Goal: Task Accomplishment & Management: Complete application form

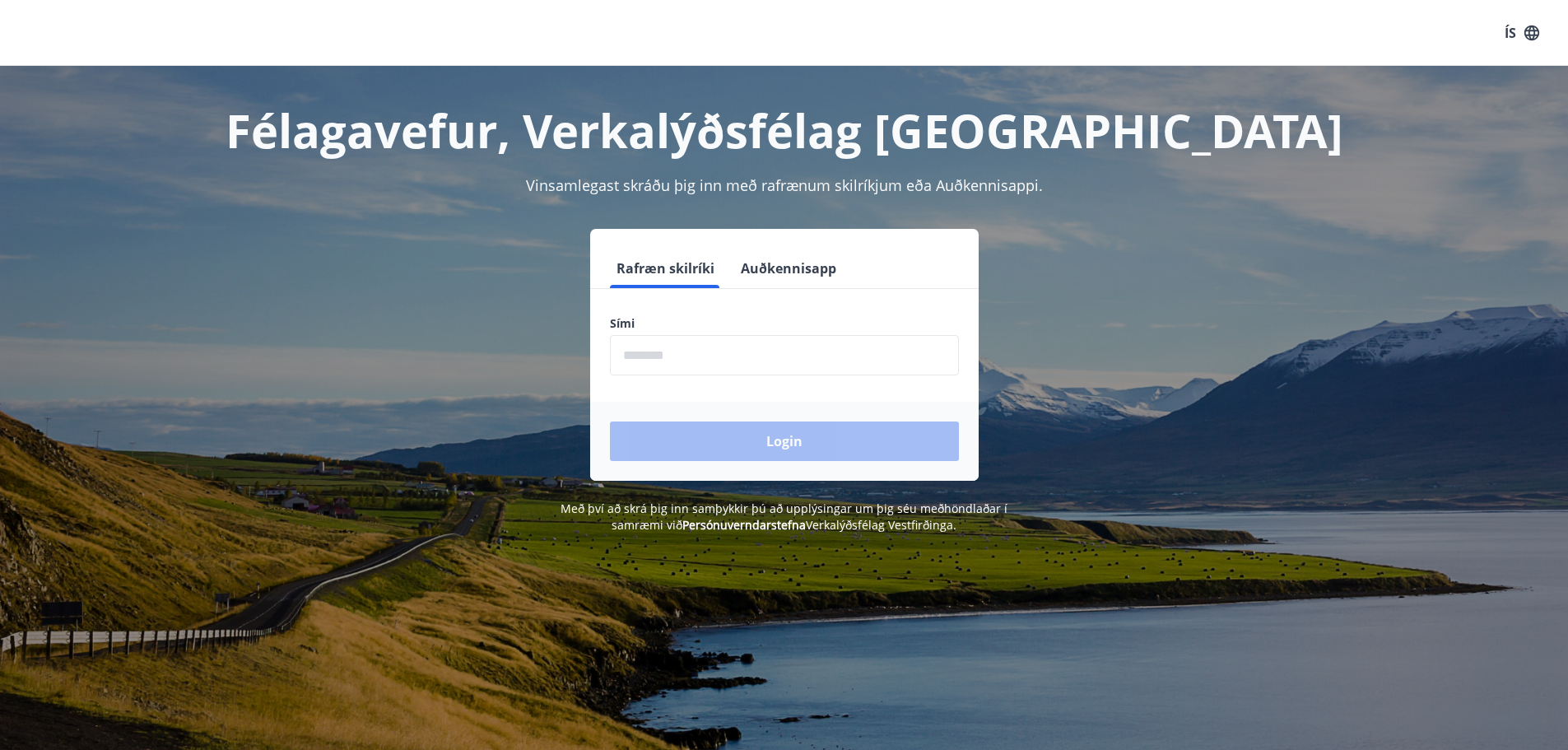
click at [709, 356] on input "phone" at bounding box center [784, 355] width 349 height 40
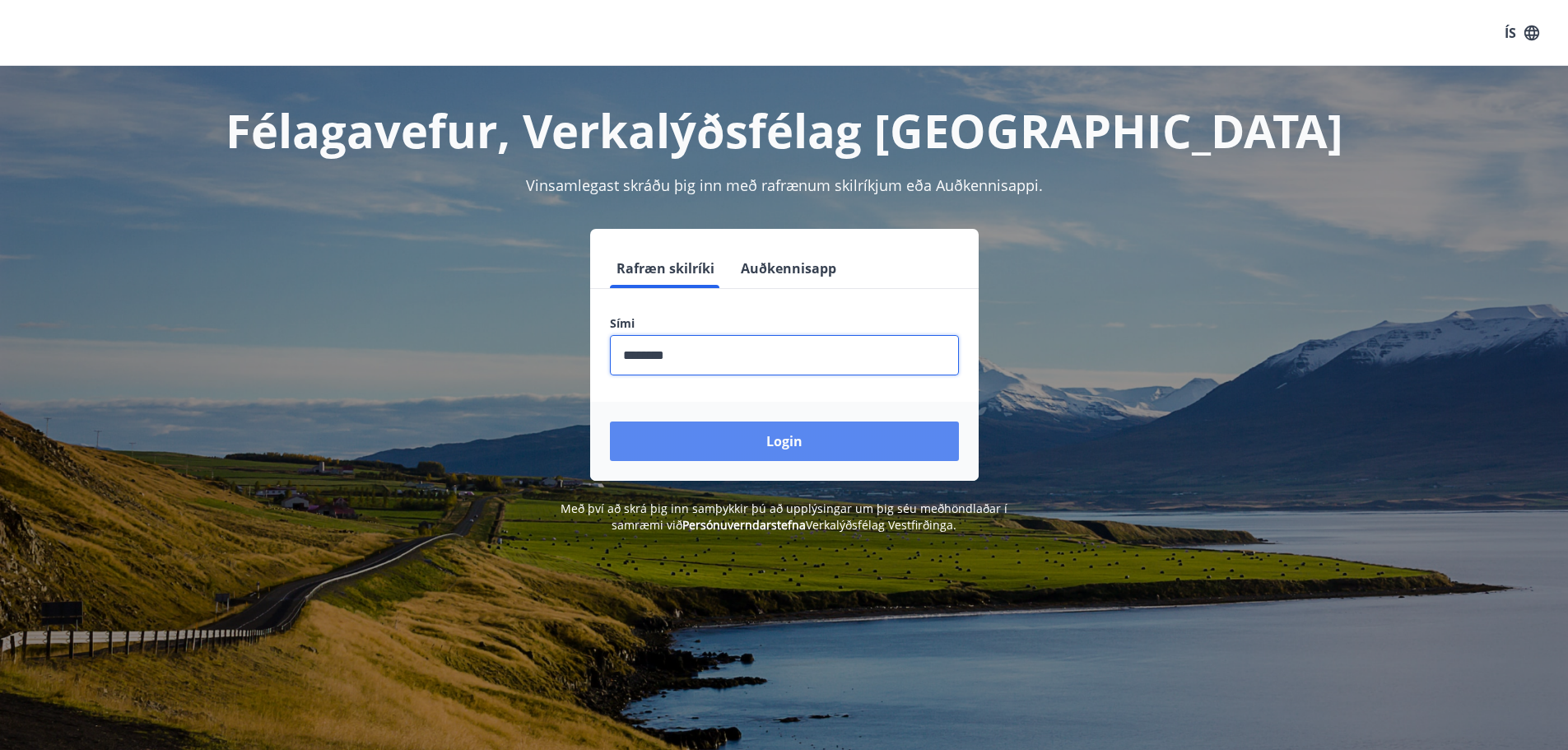
type input "********"
click at [807, 451] on button "Login" at bounding box center [784, 442] width 349 height 39
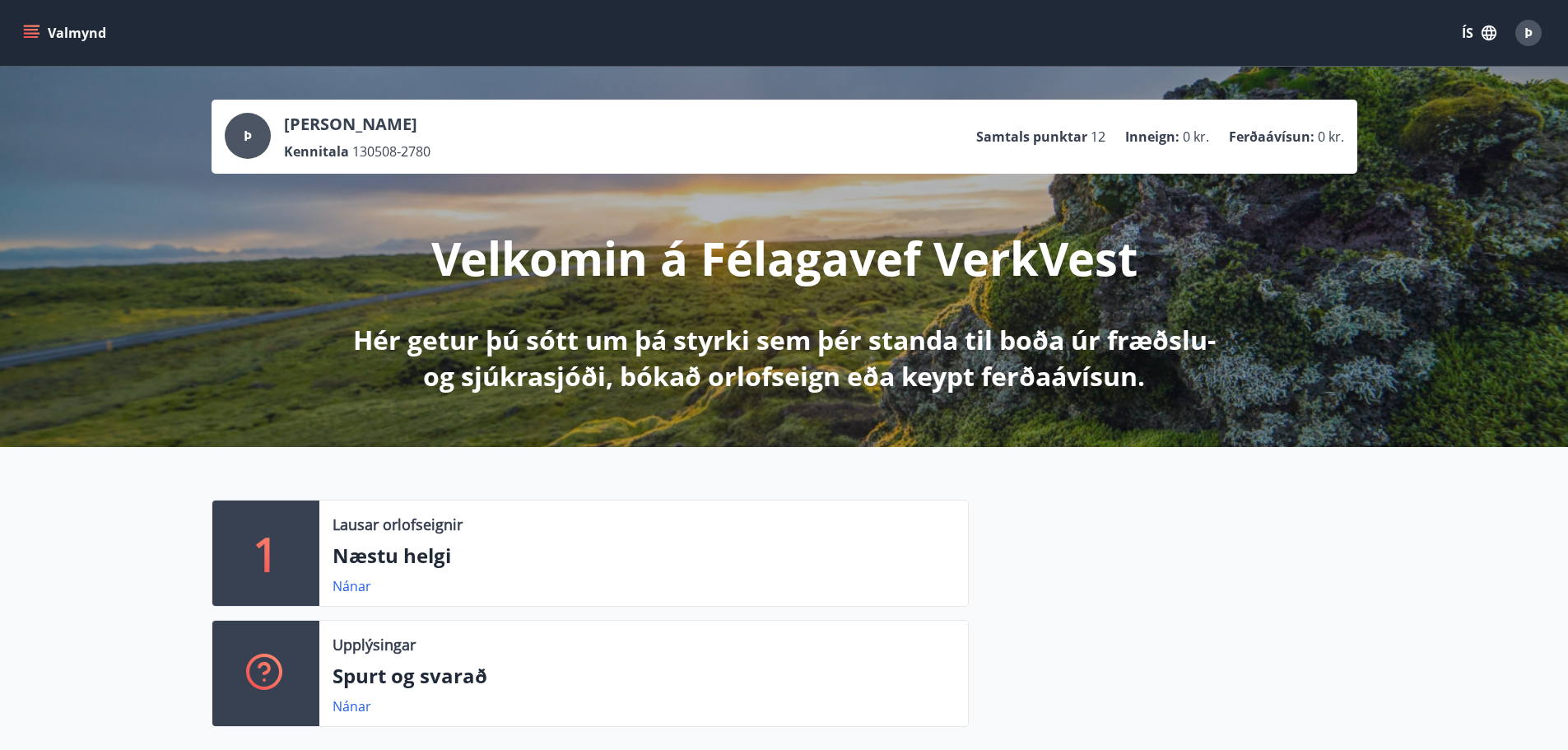
click at [29, 33] on icon "menu" at bounding box center [33, 33] width 18 height 2
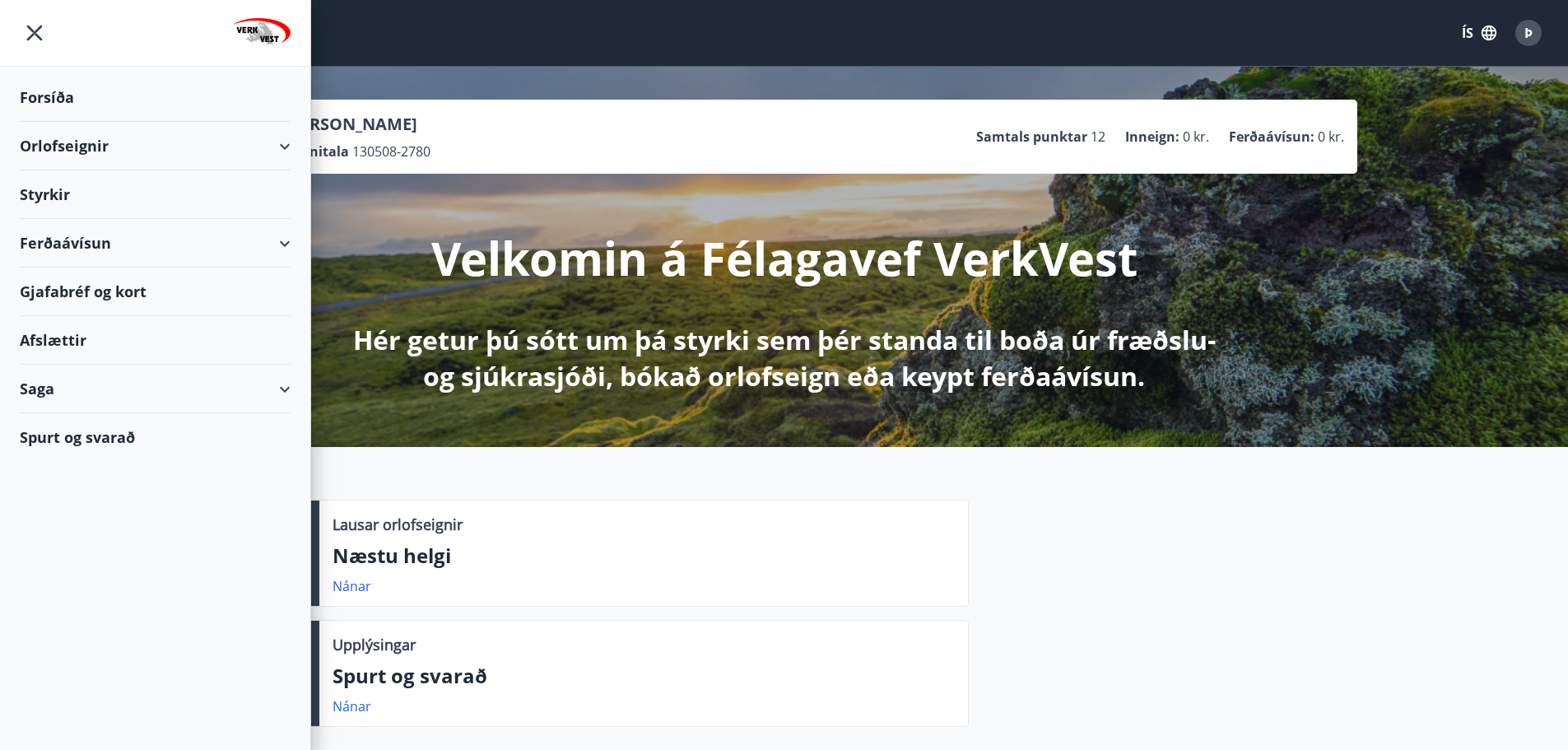
click at [55, 194] on div "Styrkir" at bounding box center [155, 194] width 270 height 48
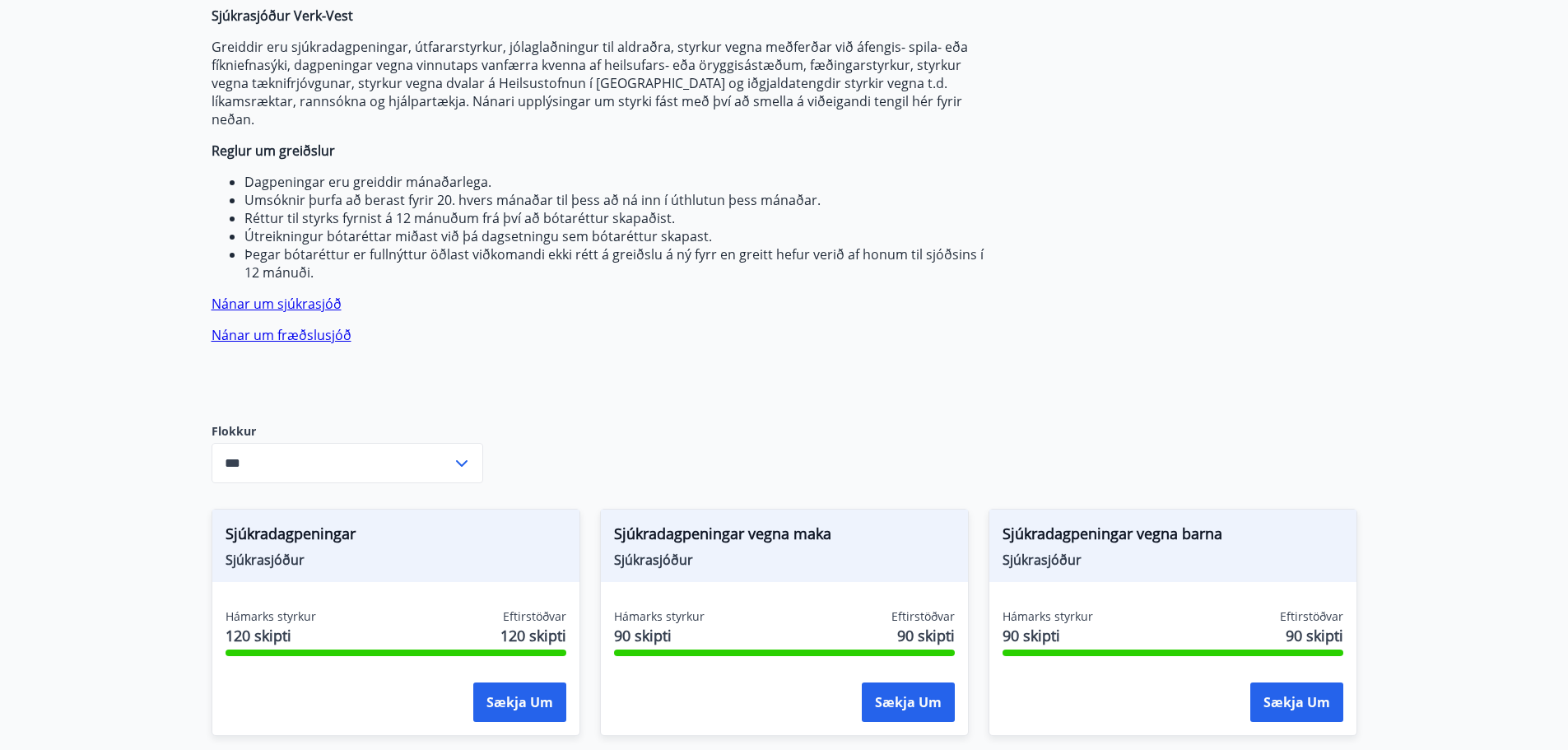
scroll to position [144, 0]
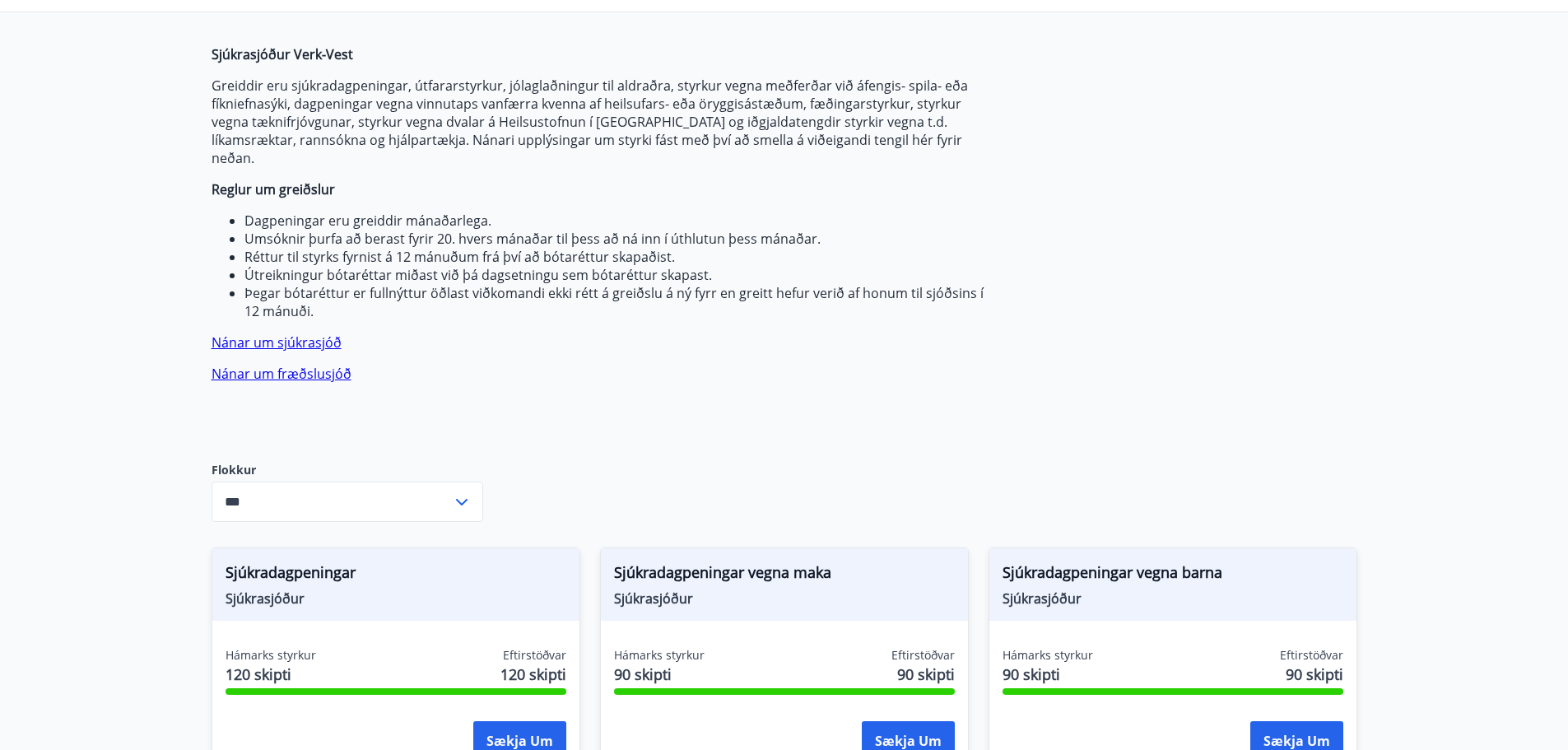
click at [462, 493] on icon at bounding box center [462, 503] width 20 height 20
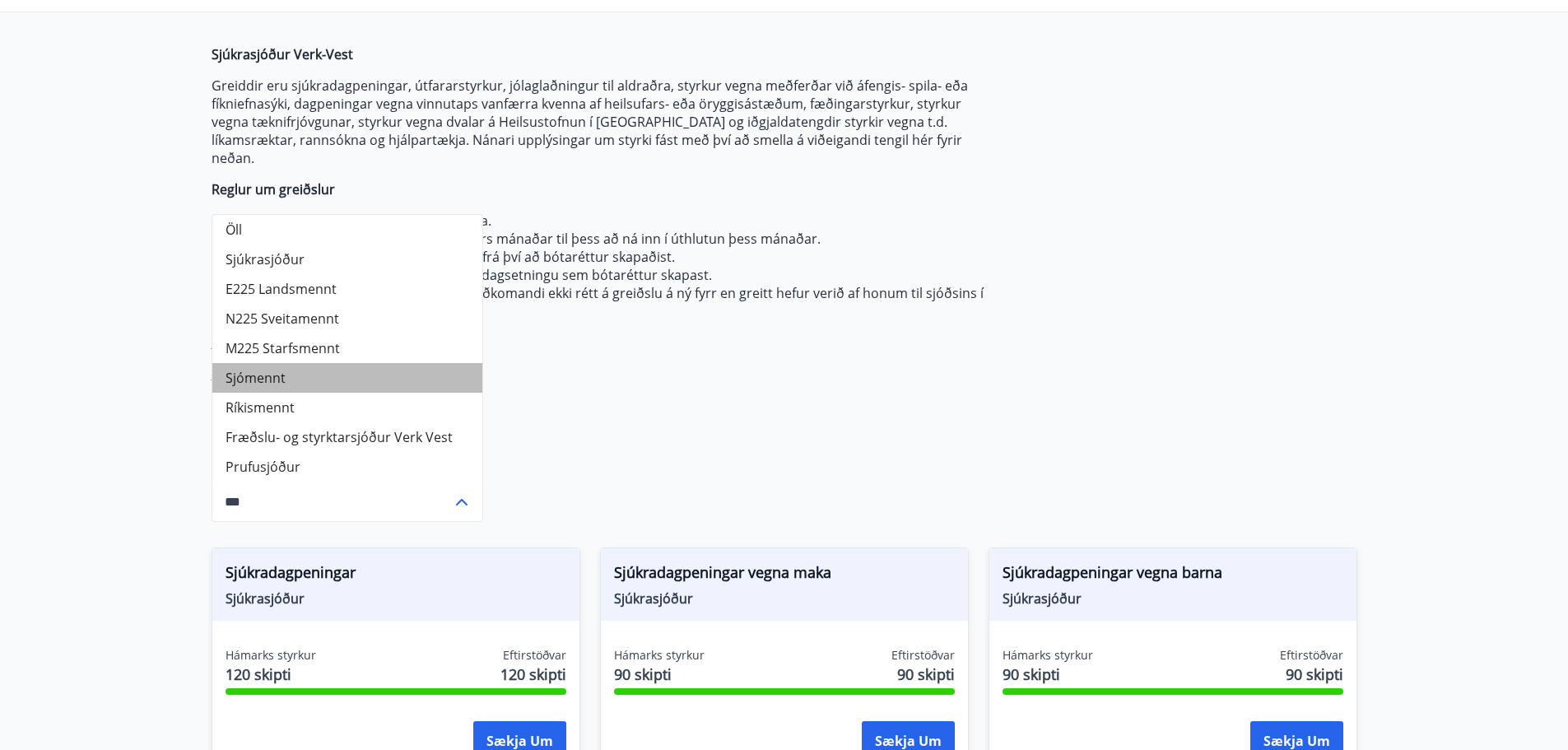
click at [263, 364] on li "Sjómennt" at bounding box center [347, 377] width 270 height 30
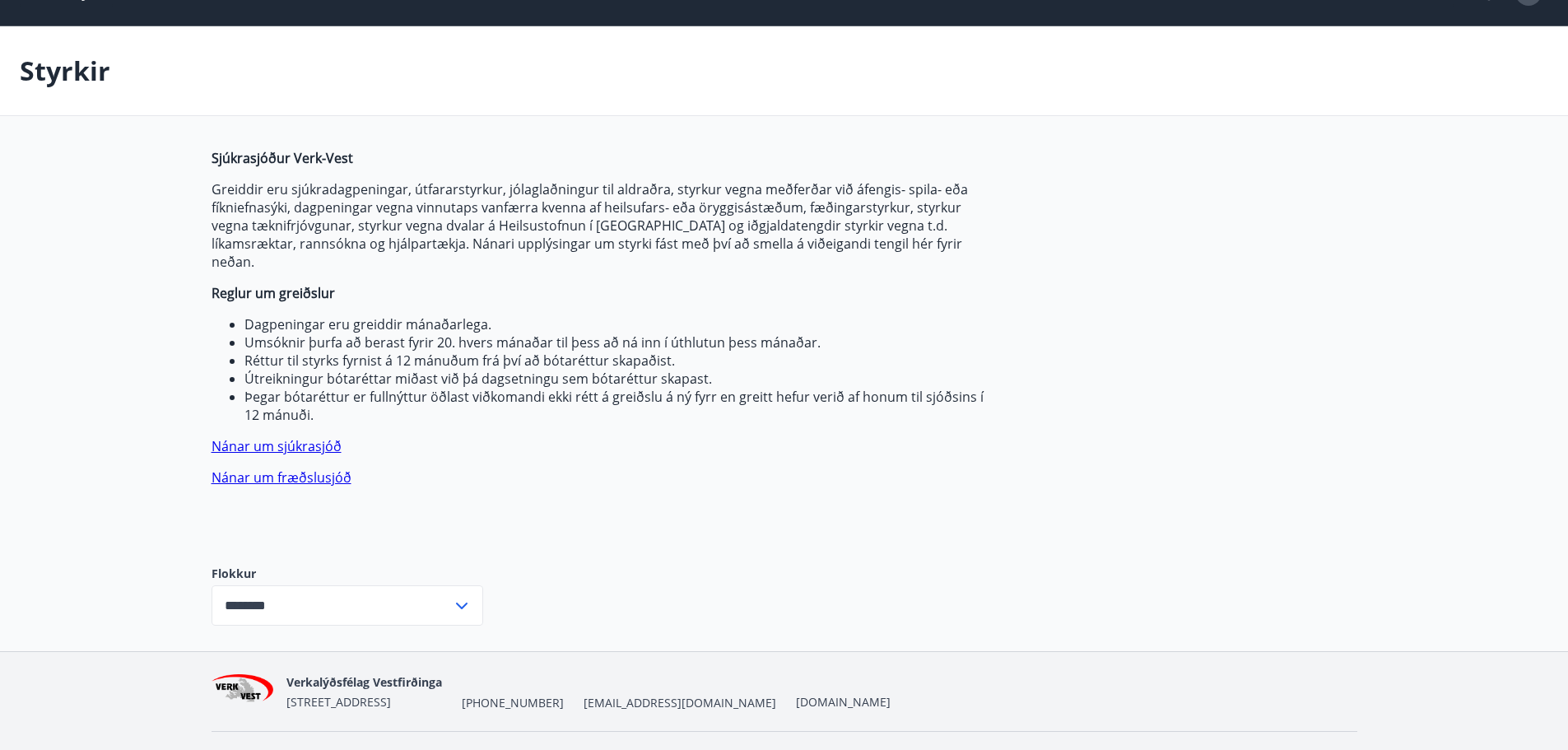
scroll to position [62, 0]
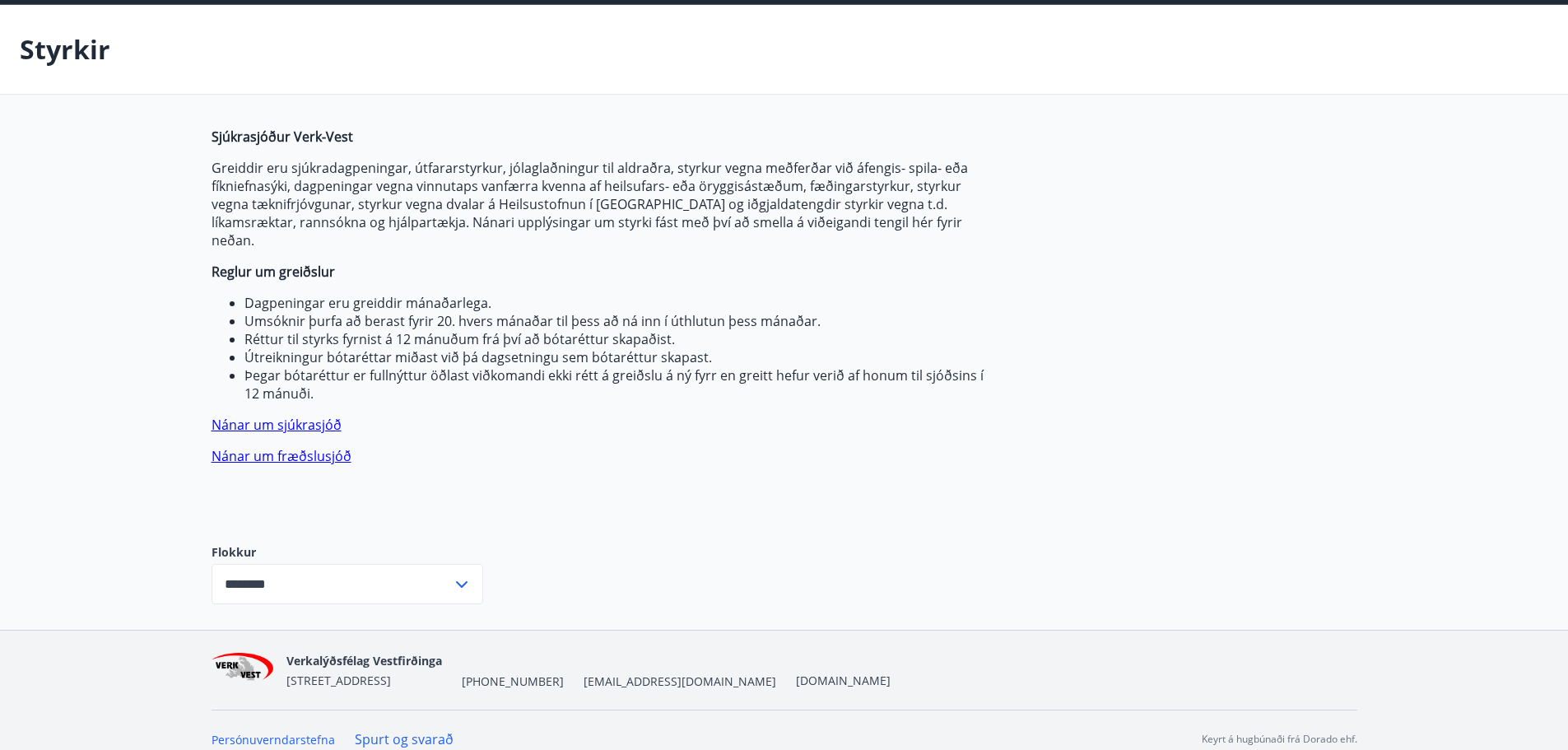
click at [460, 582] on icon at bounding box center [461, 584] width 12 height 6
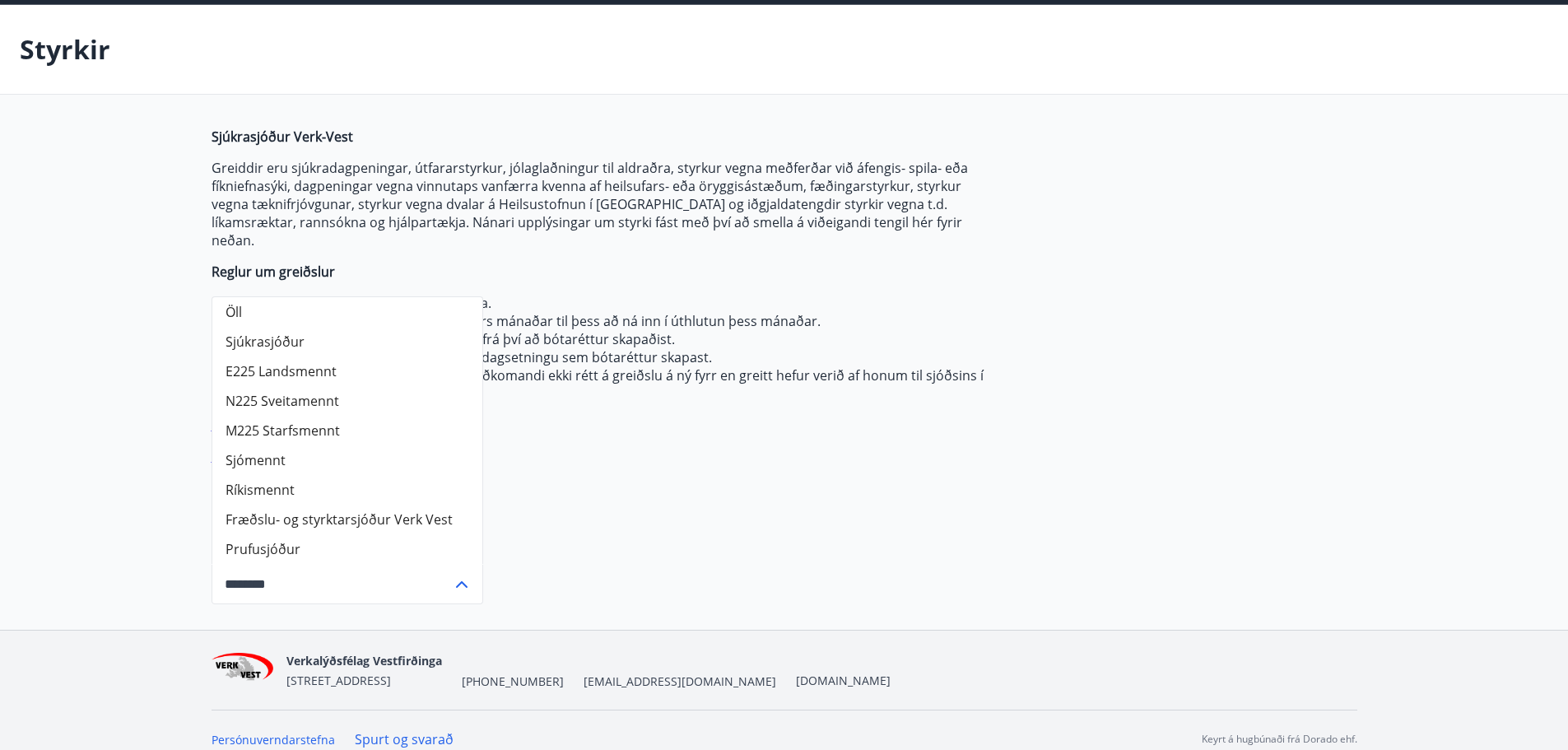
click at [231, 297] on li "Öll" at bounding box center [347, 312] width 270 height 30
type input "***"
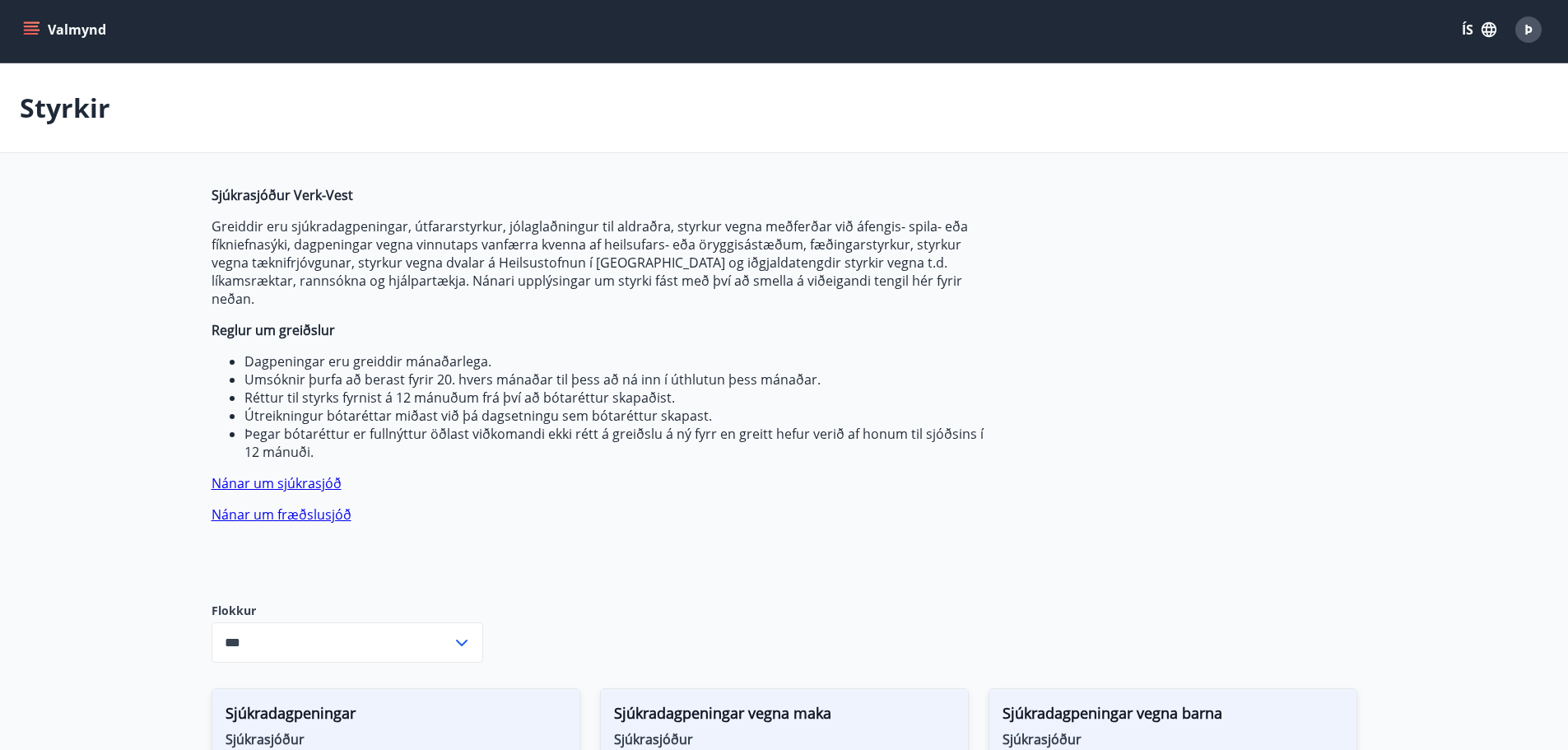
scroll to position [0, 0]
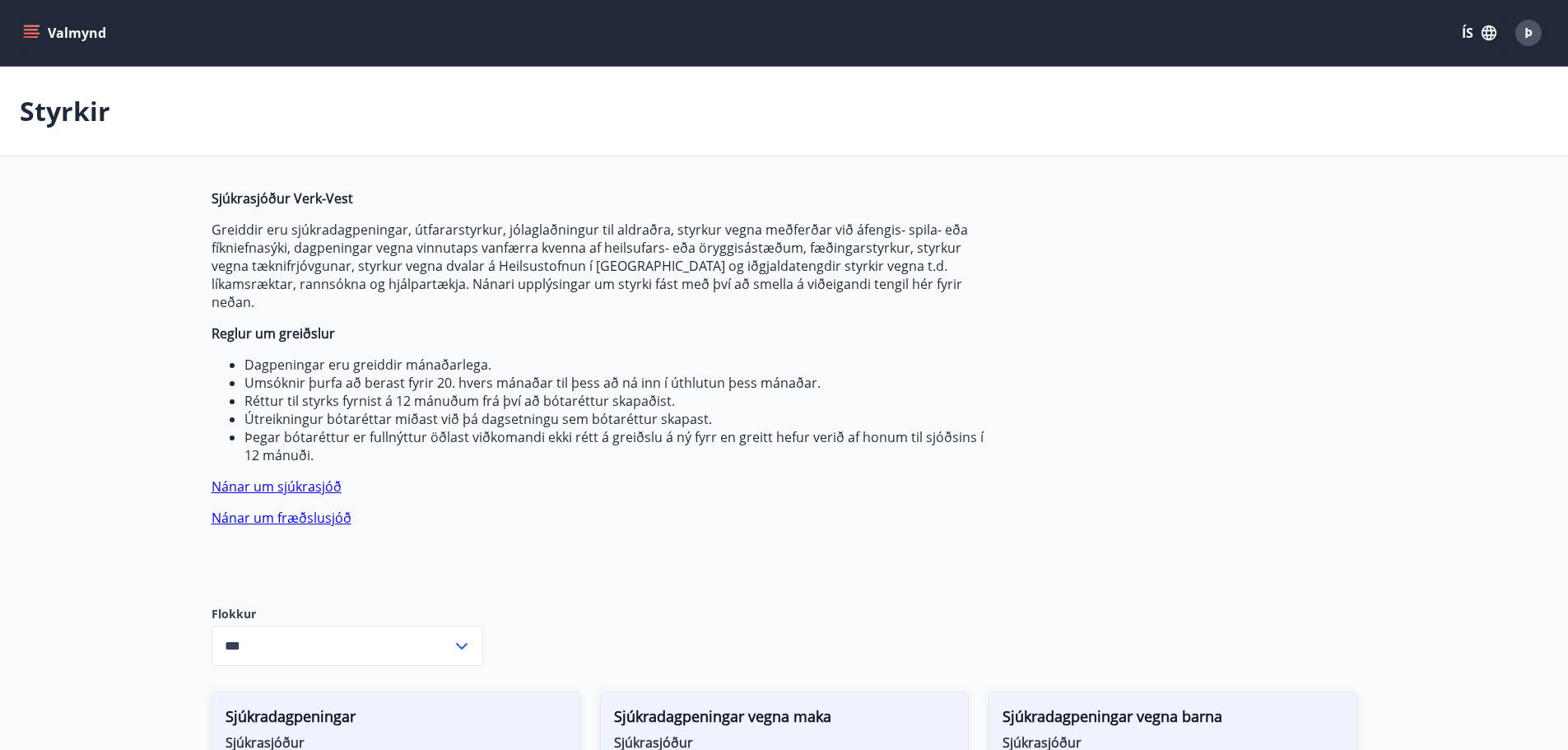
click at [25, 33] on icon "menu" at bounding box center [33, 33] width 18 height 2
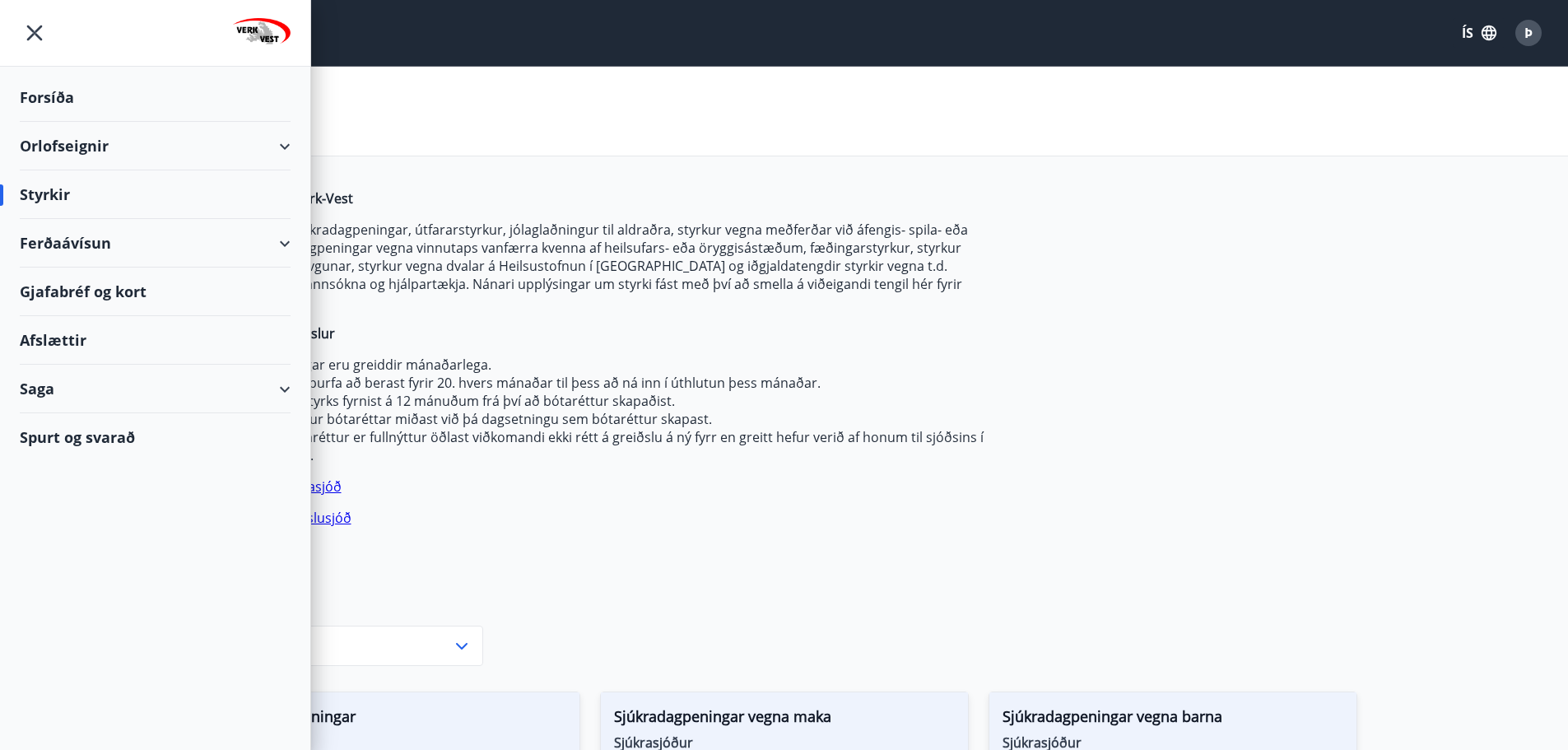
click at [52, 199] on div "Styrkir" at bounding box center [155, 194] width 270 height 48
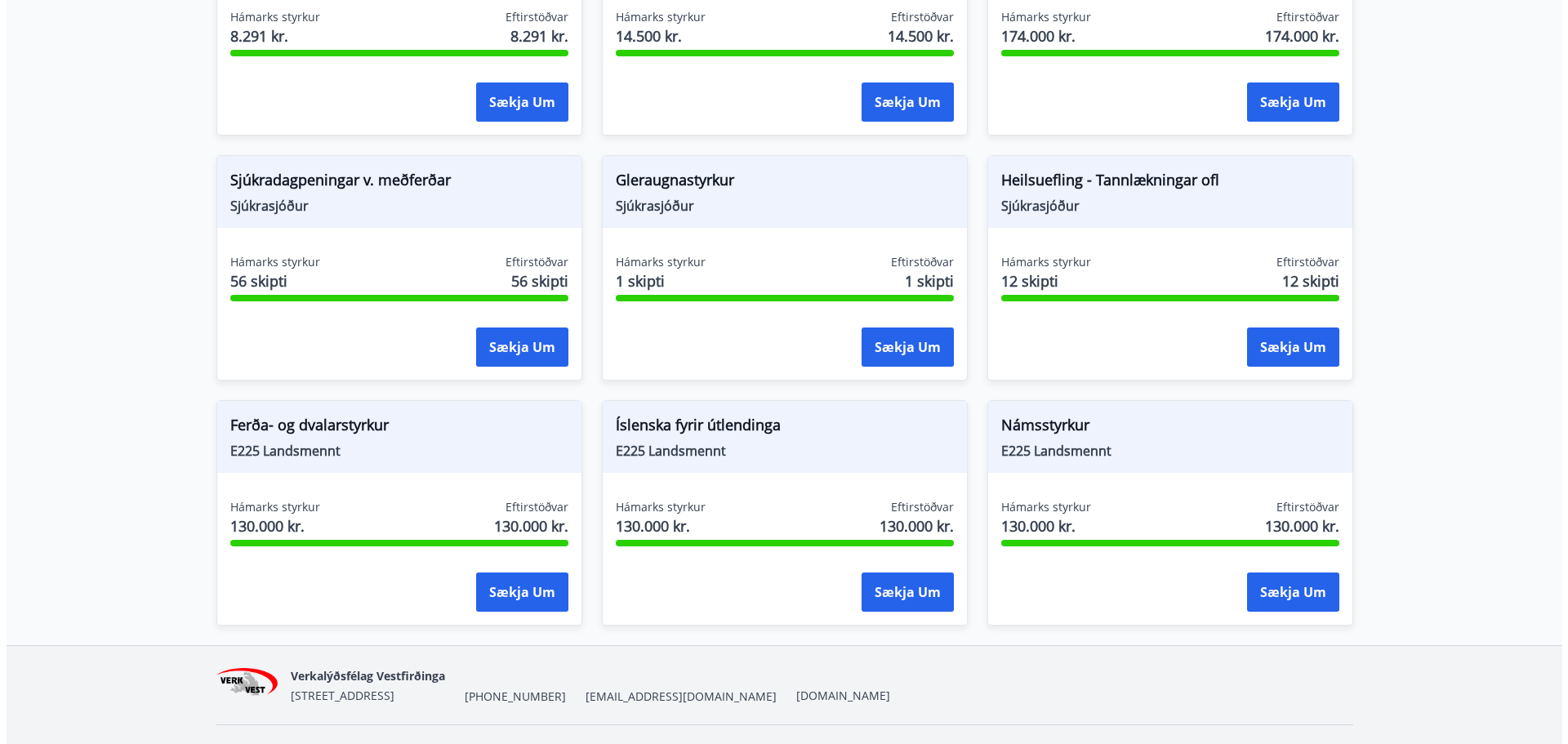
scroll to position [1287, 0]
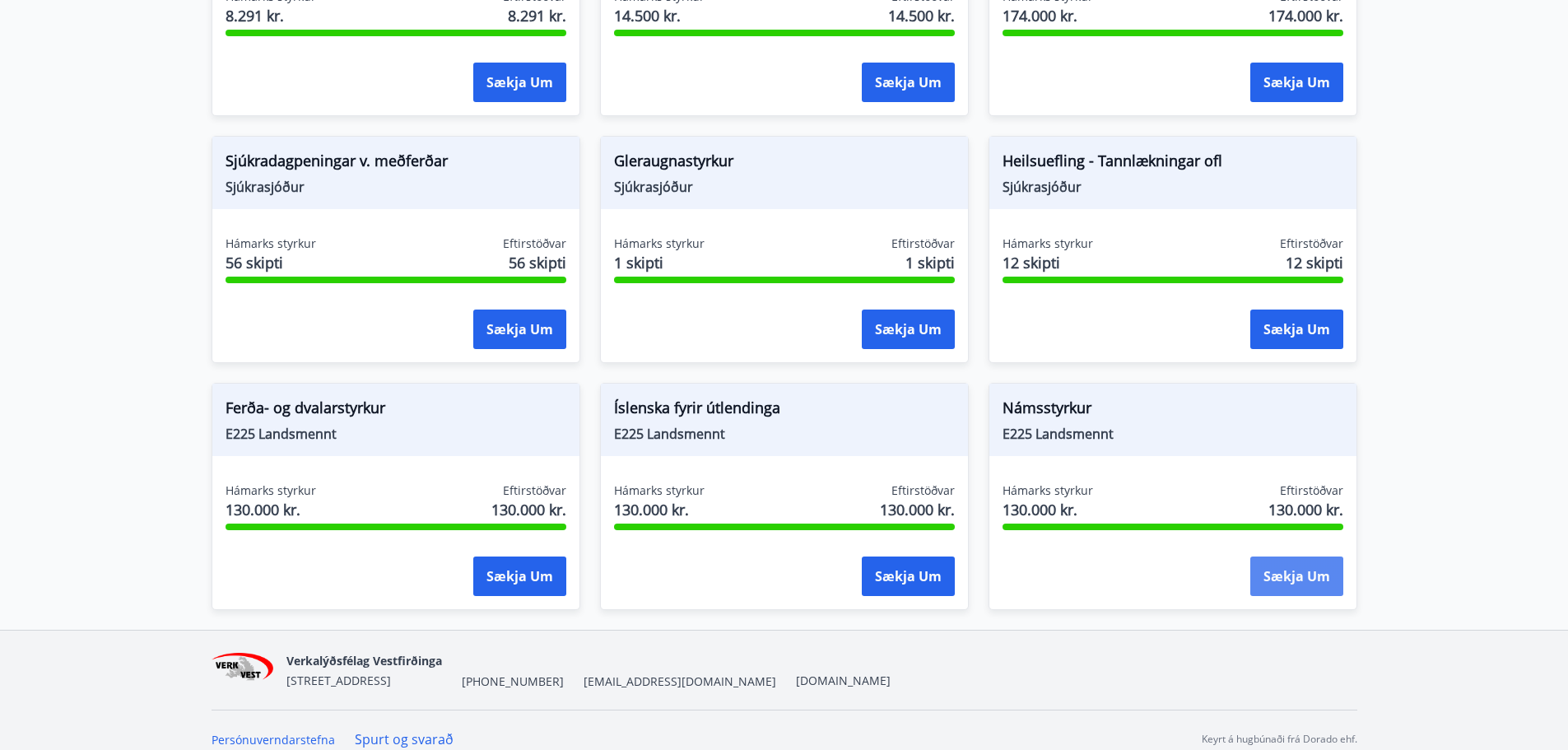
click at [1276, 561] on button "Sækja um" at bounding box center [1297, 576] width 93 height 39
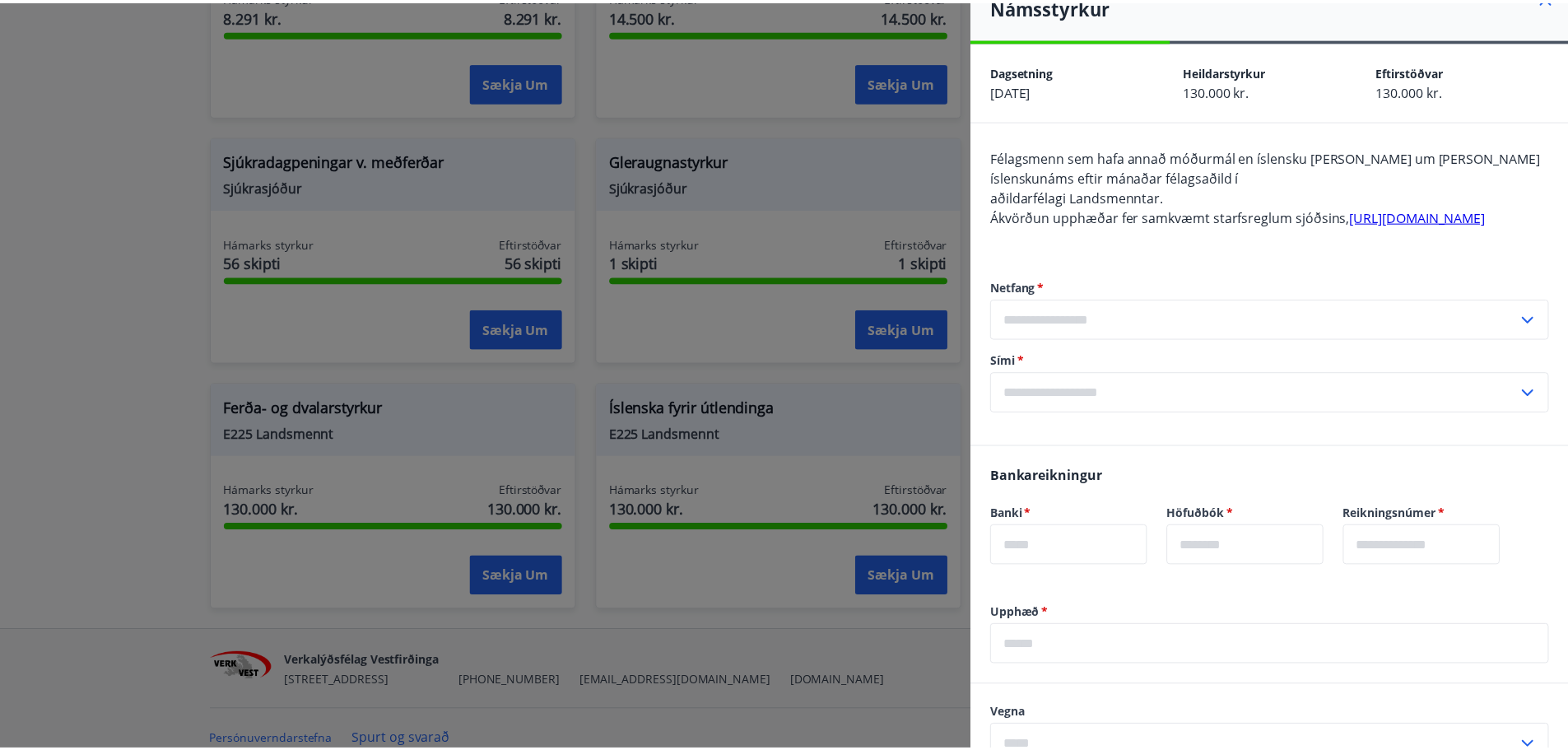
scroll to position [0, 0]
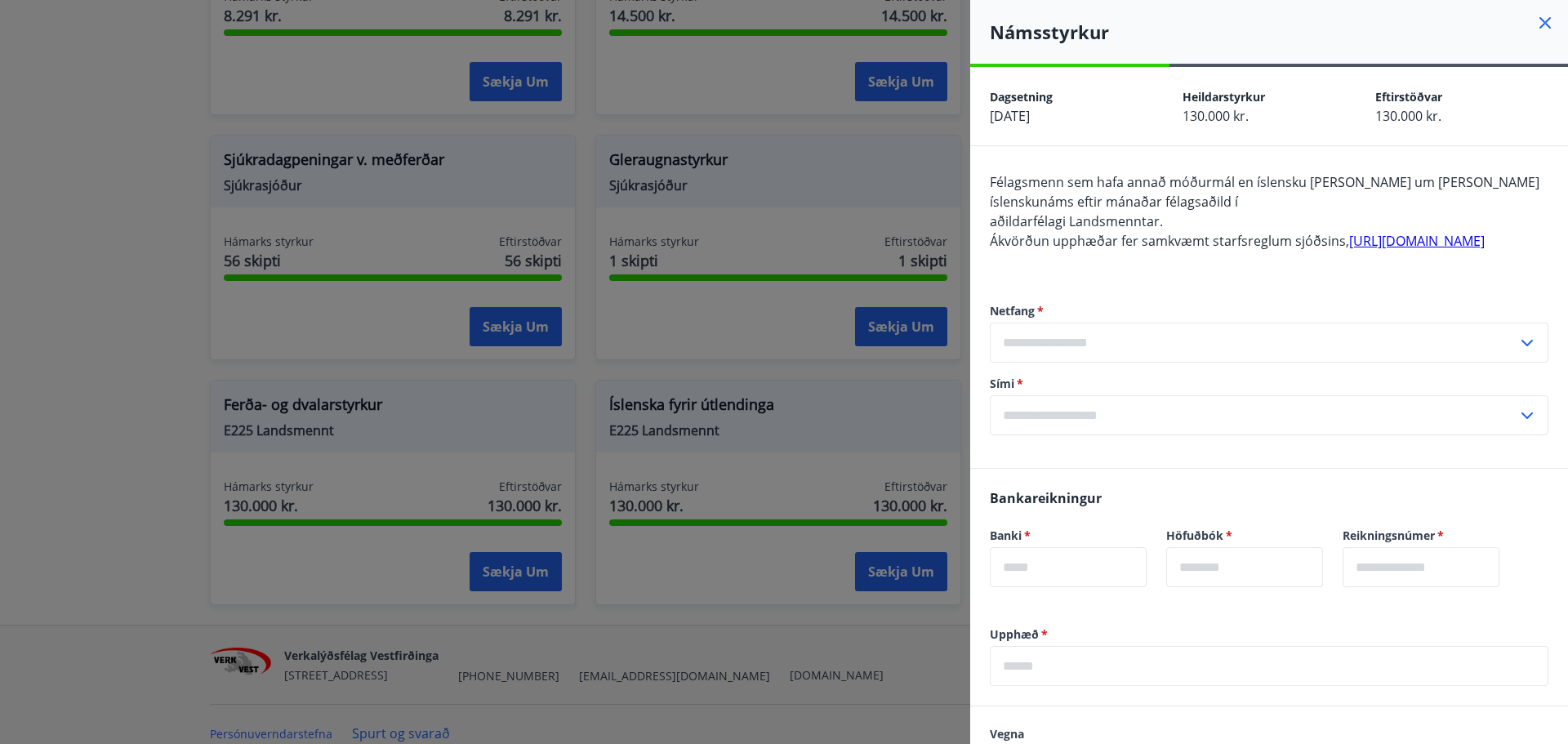
click at [1540, 21] on icon at bounding box center [1545, 22] width 12 height 12
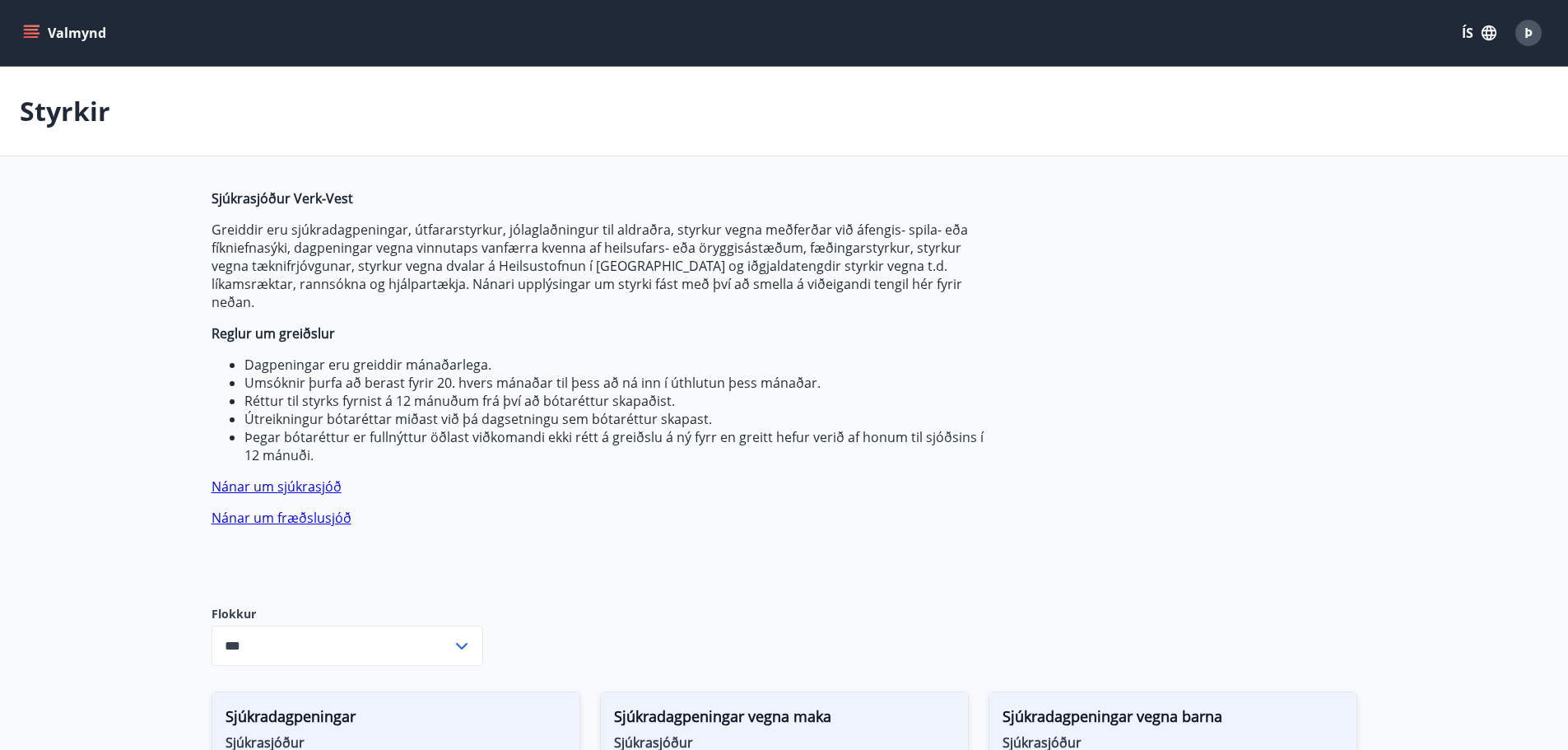
click at [30, 34] on icon "menu" at bounding box center [33, 33] width 18 height 2
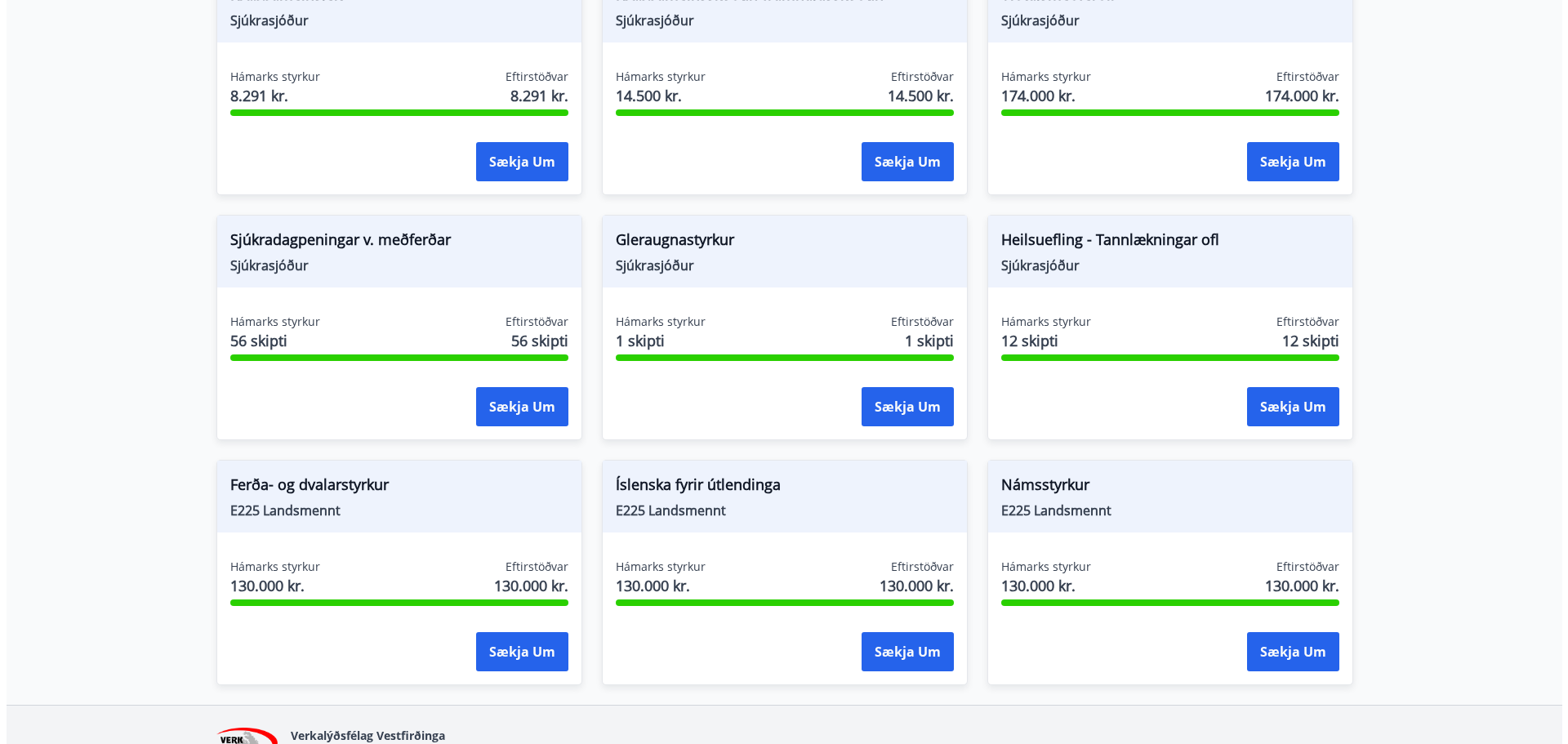
scroll to position [1287, 0]
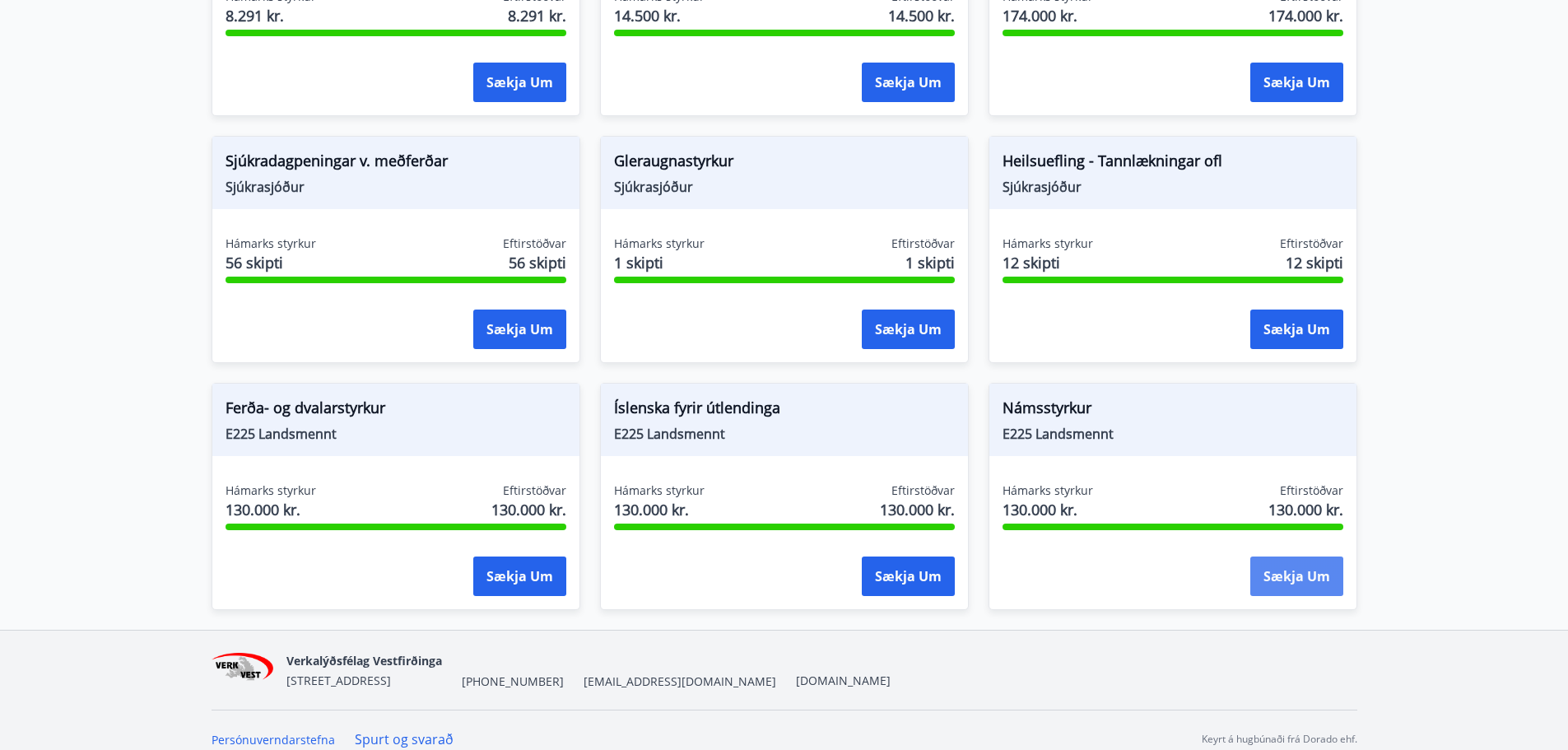
click at [1288, 566] on button "Sækja um" at bounding box center [1297, 576] width 93 height 39
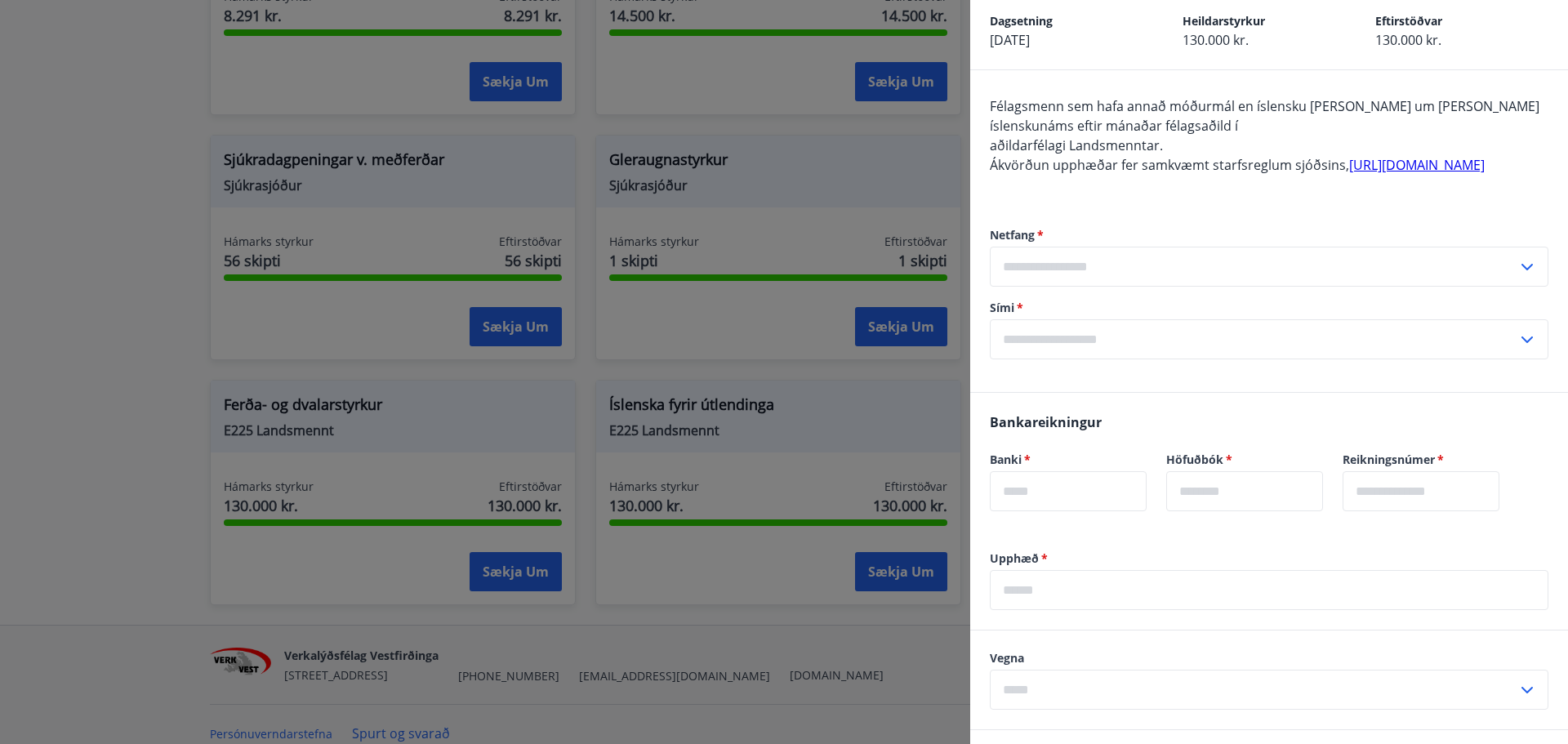
scroll to position [0, 0]
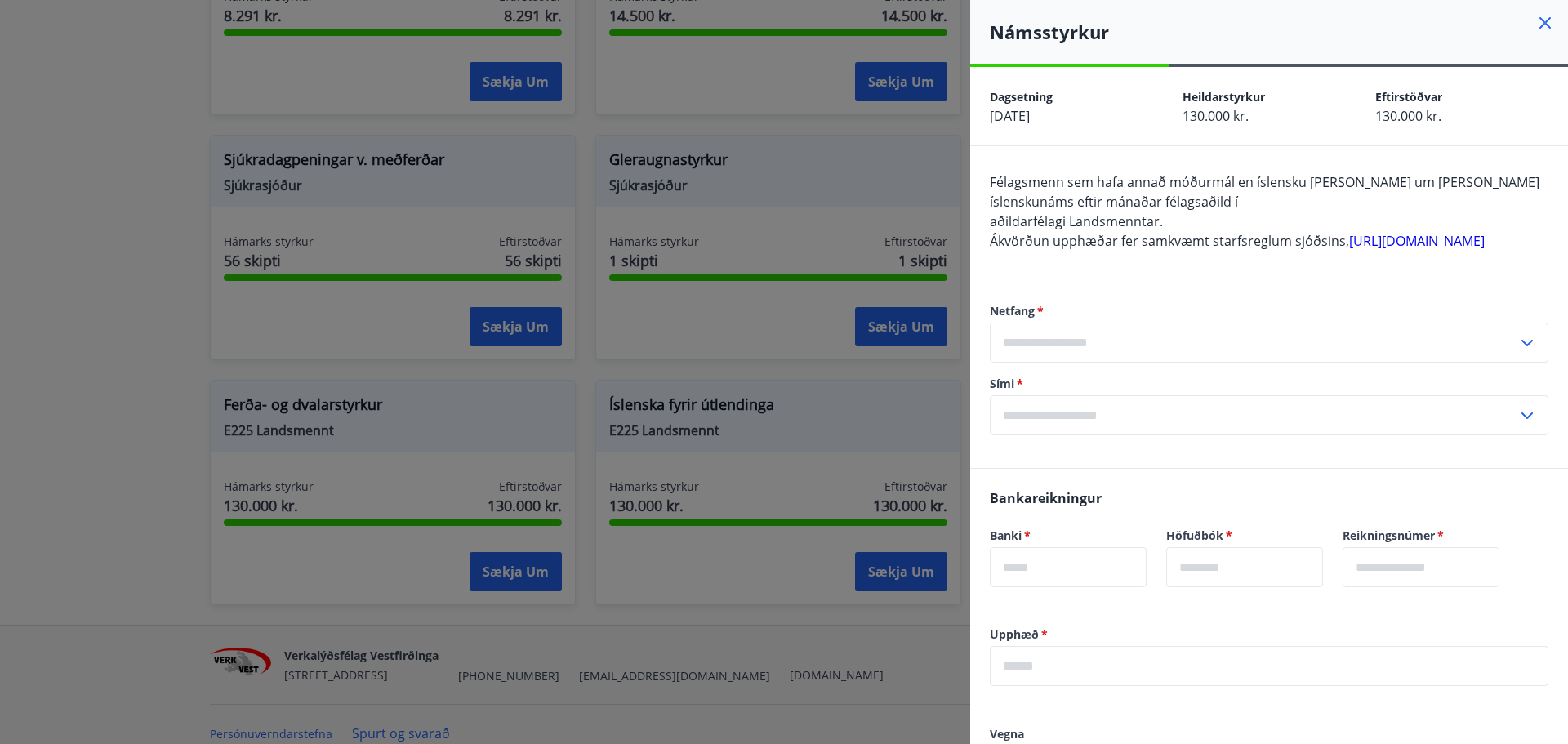
click at [1038, 363] on input "text" at bounding box center [1254, 342] width 528 height 40
click at [1023, 363] on input "text" at bounding box center [1254, 342] width 528 height 40
click at [1055, 430] on input "text" at bounding box center [1254, 415] width 528 height 40
click at [1517, 353] on icon at bounding box center [1527, 343] width 20 height 20
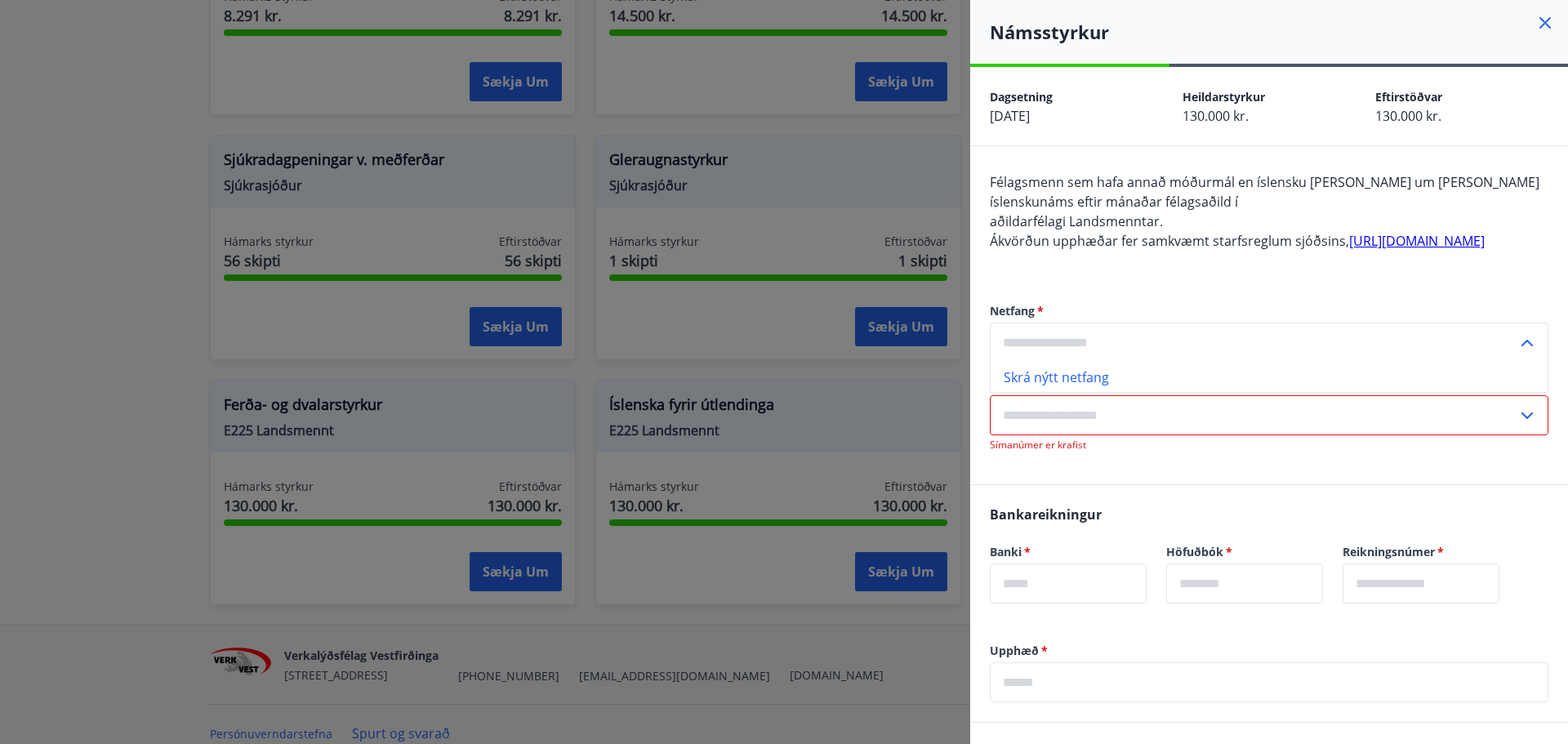
click at [1074, 359] on input "text" at bounding box center [1254, 342] width 528 height 40
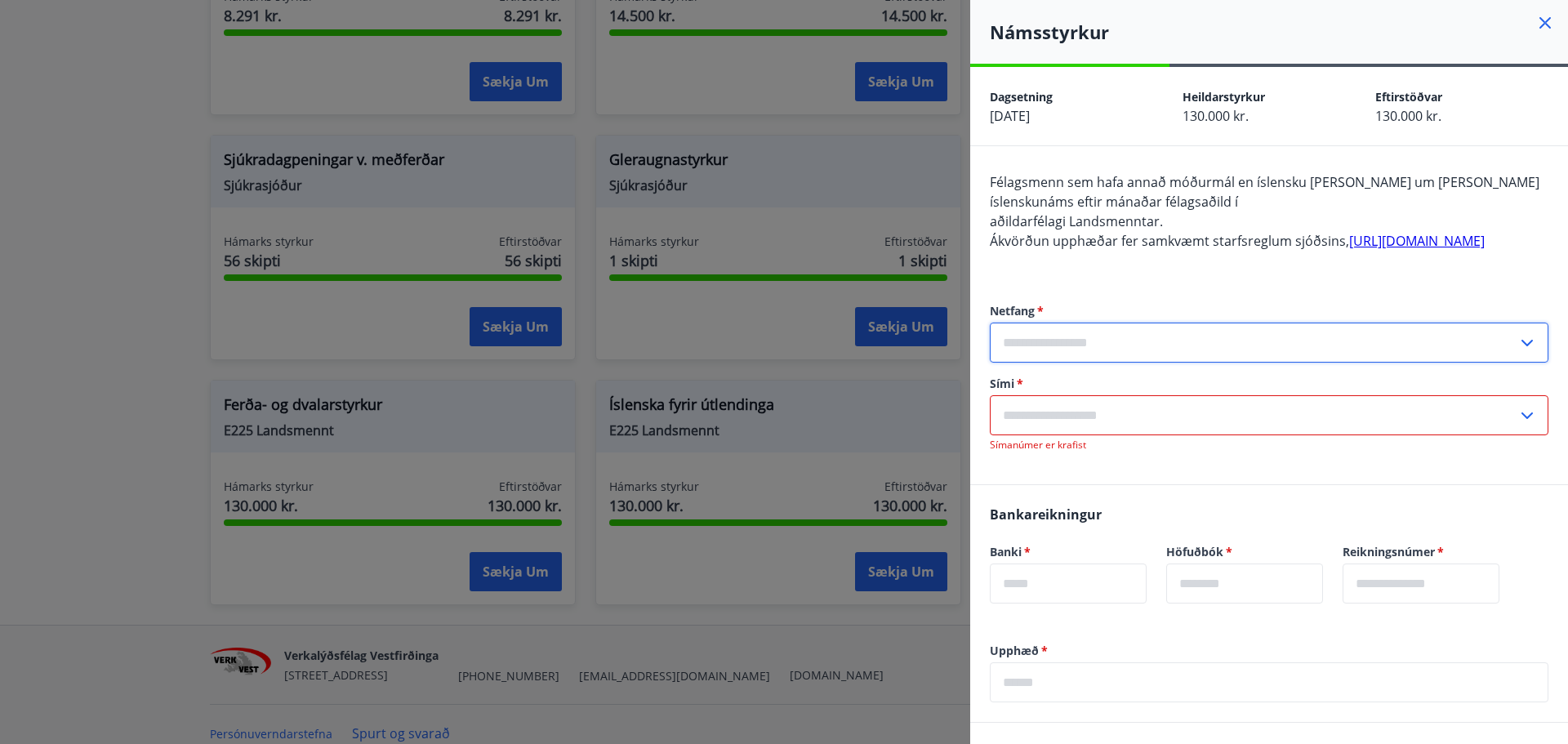
click at [1040, 357] on input "text" at bounding box center [1254, 342] width 528 height 40
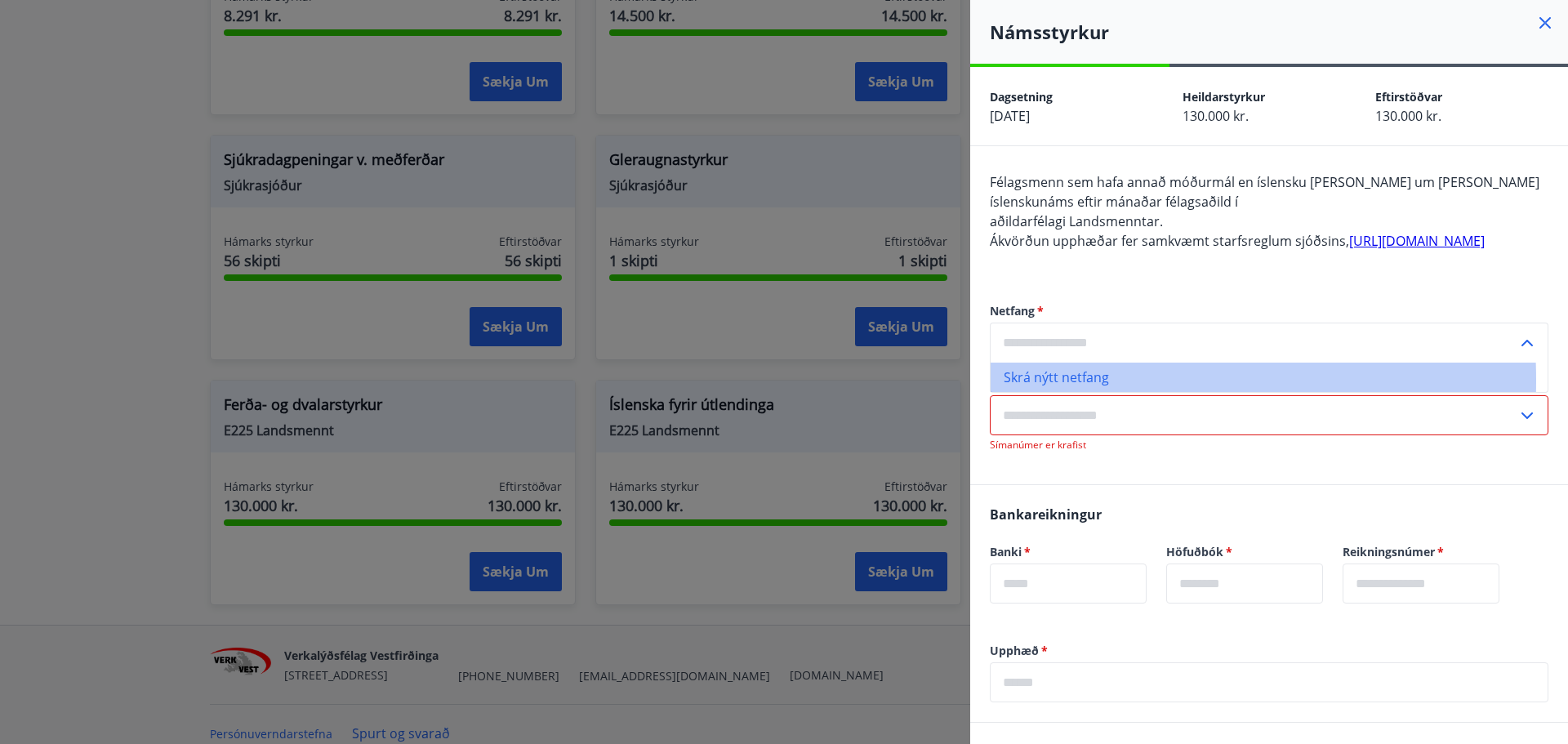
click at [1018, 392] on li "Skrá nýtt netfang" at bounding box center [1269, 377] width 557 height 29
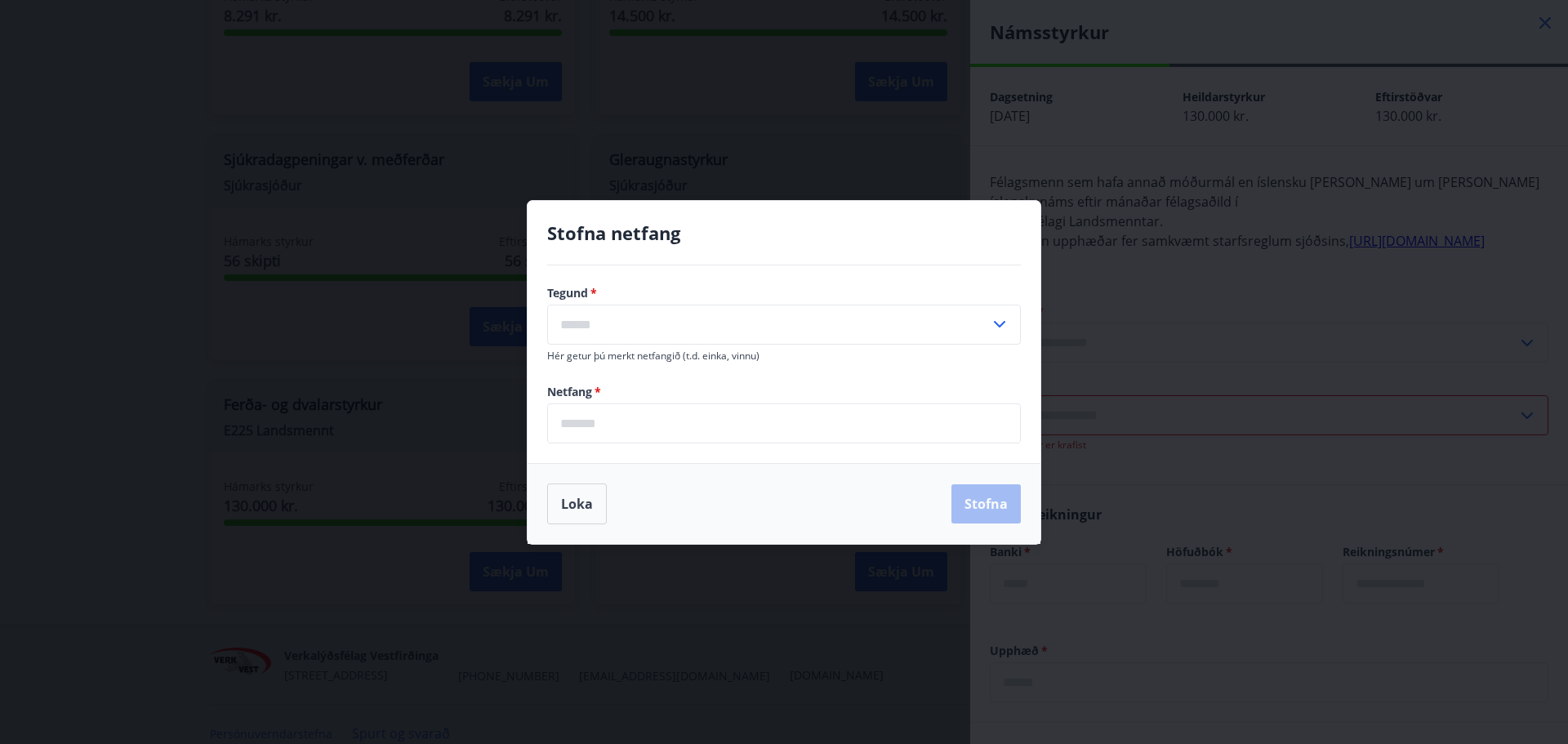
click at [566, 326] on input "text" at bounding box center [768, 324] width 442 height 40
click at [577, 358] on li "Heima" at bounding box center [784, 359] width 472 height 29
type input "*****"
click at [572, 432] on input "email" at bounding box center [784, 423] width 474 height 40
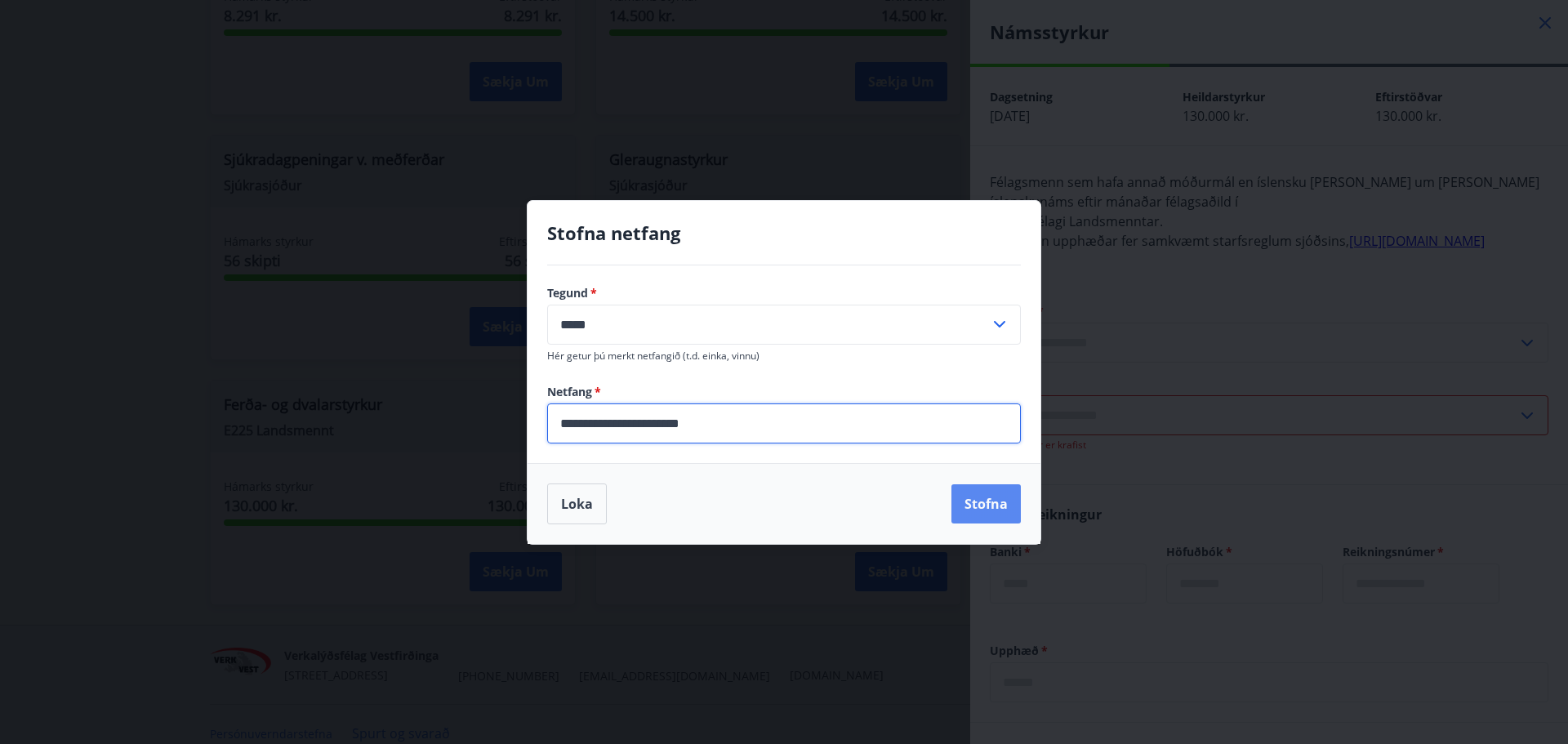
type input "**********"
click at [997, 501] on button "Stofna" at bounding box center [986, 504] width 69 height 39
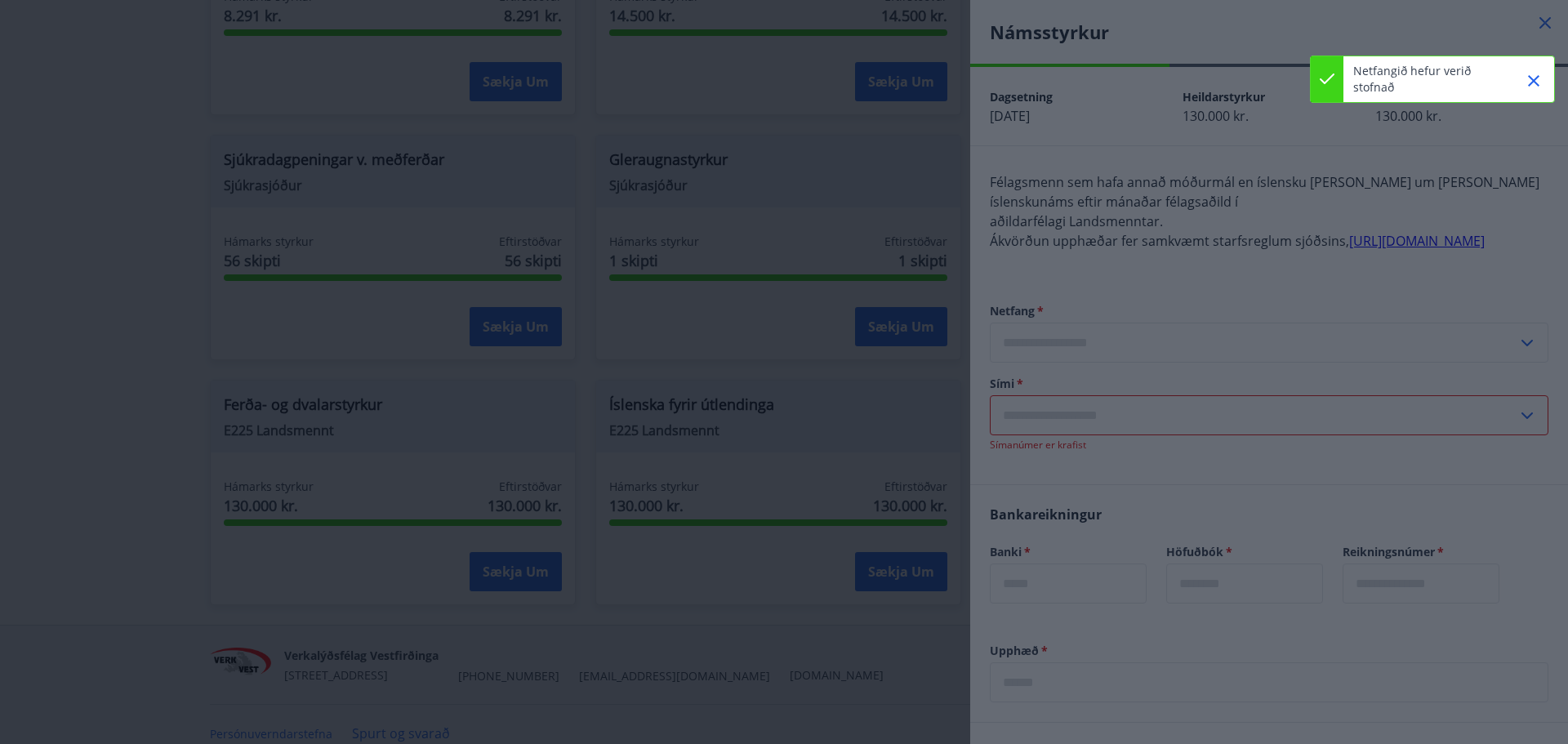
type input "**********"
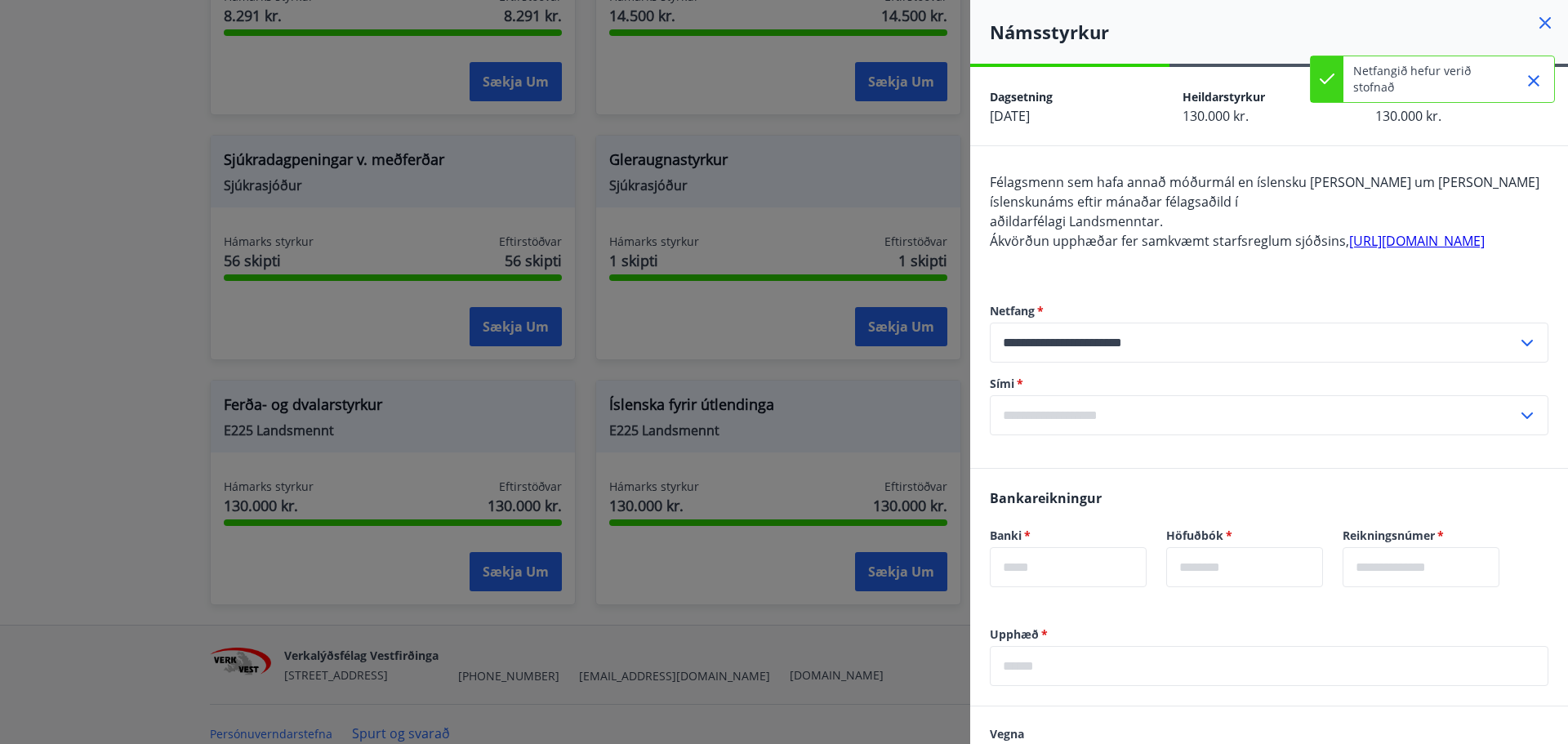
click at [1522, 420] on icon at bounding box center [1527, 415] width 12 height 6
click at [1039, 465] on li "Skrá nýtt símanúmer" at bounding box center [1269, 450] width 557 height 29
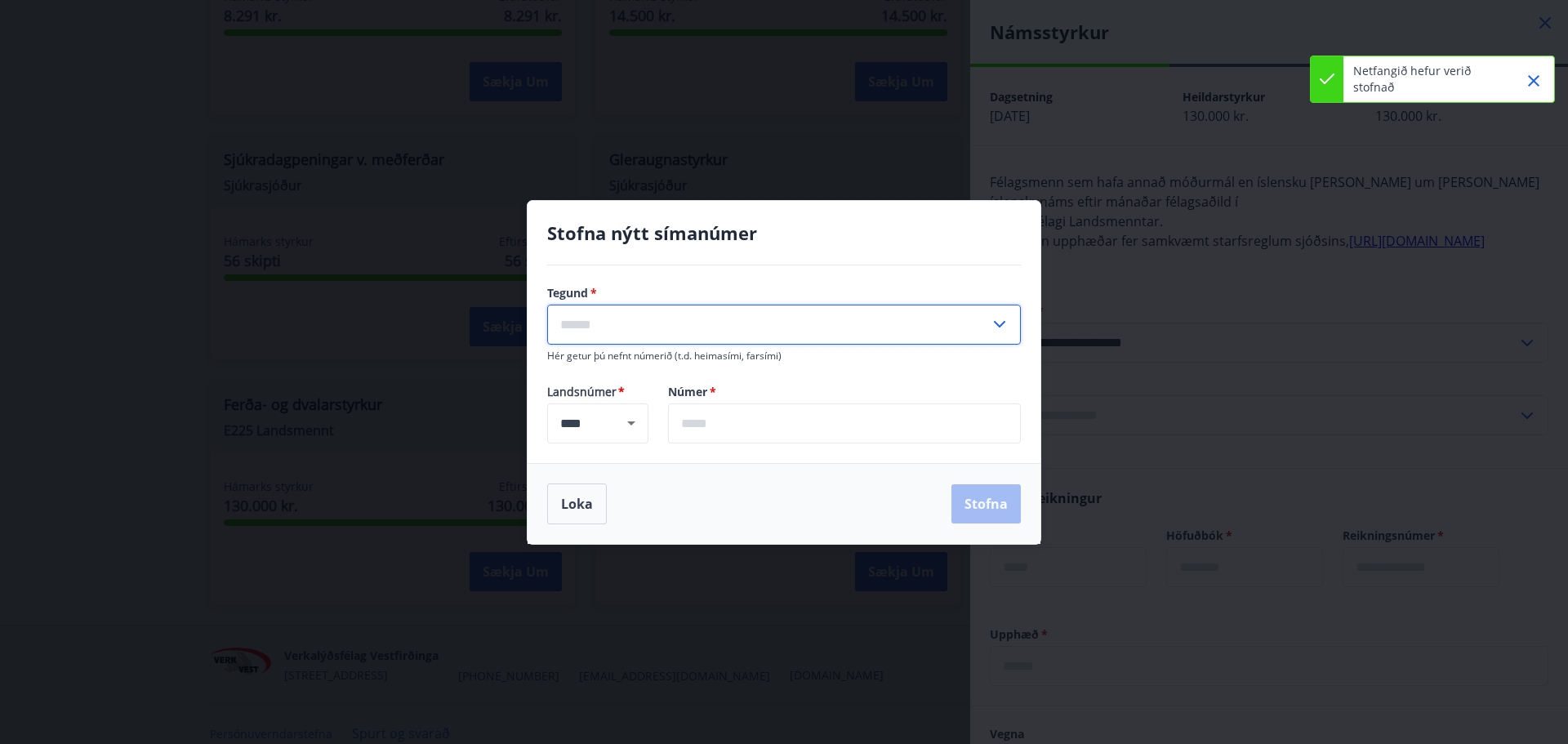
click at [653, 335] on input "text" at bounding box center [768, 324] width 442 height 40
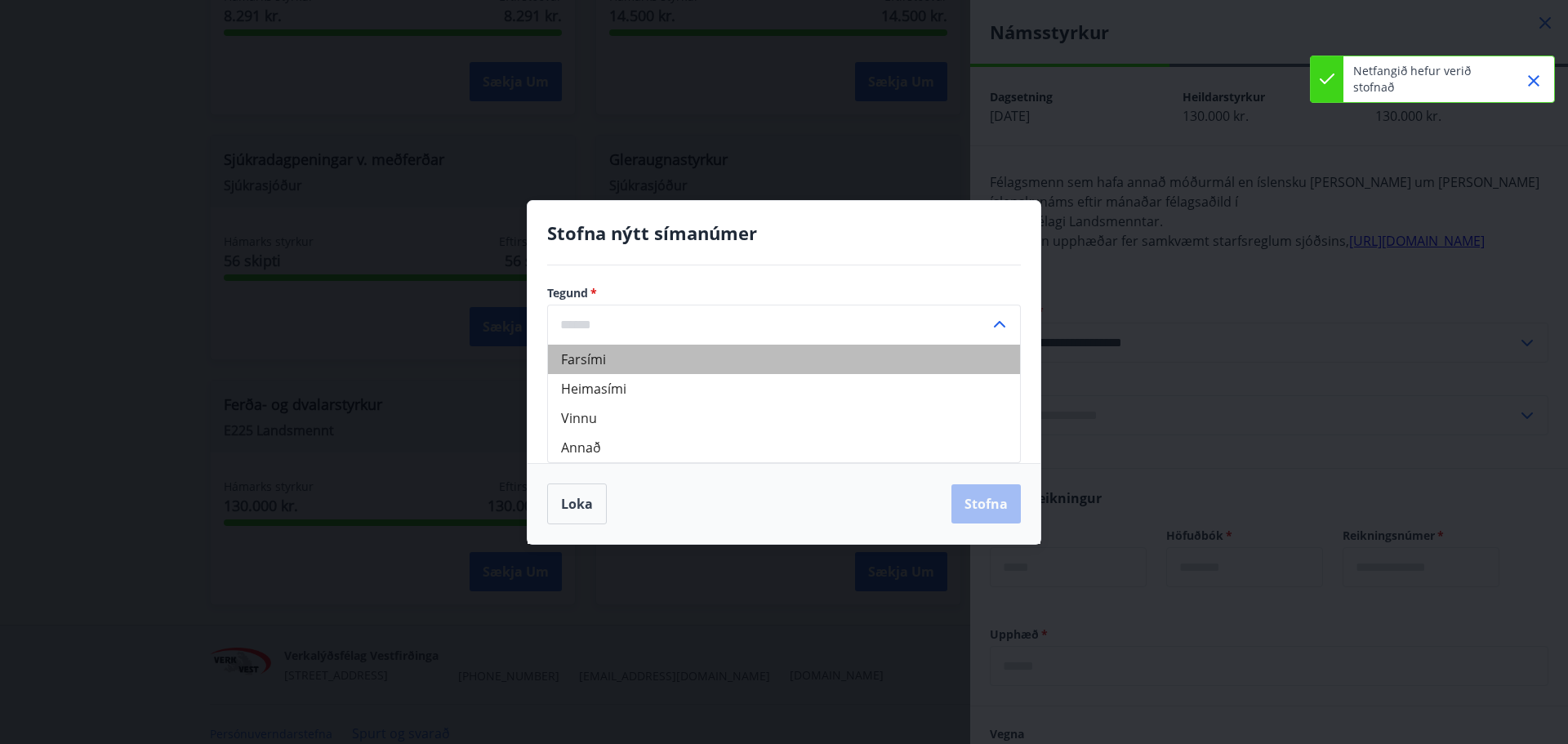
click at [579, 363] on li "Farsími" at bounding box center [784, 359] width 472 height 29
type input "*******"
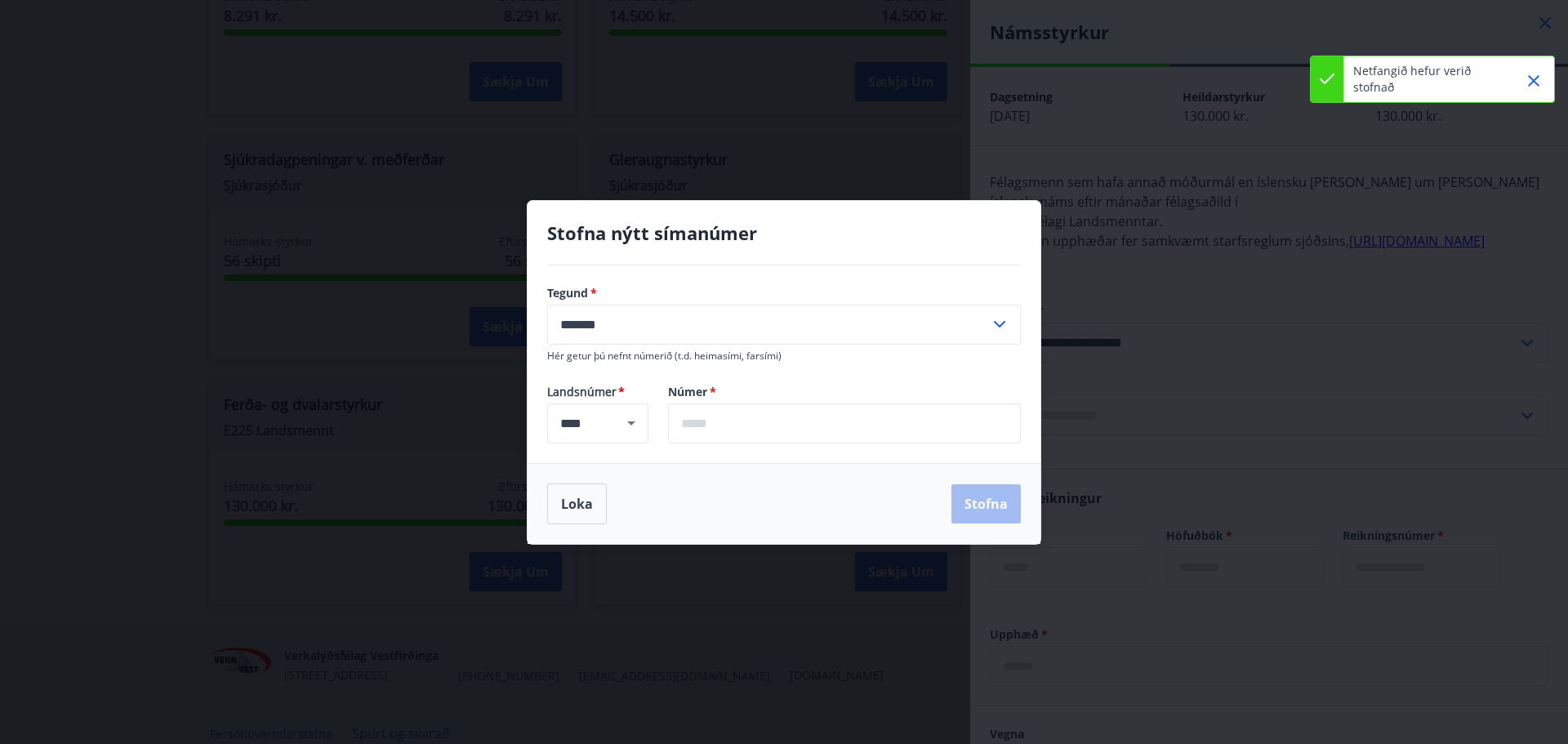
click at [705, 429] on input "text" at bounding box center [844, 423] width 353 height 40
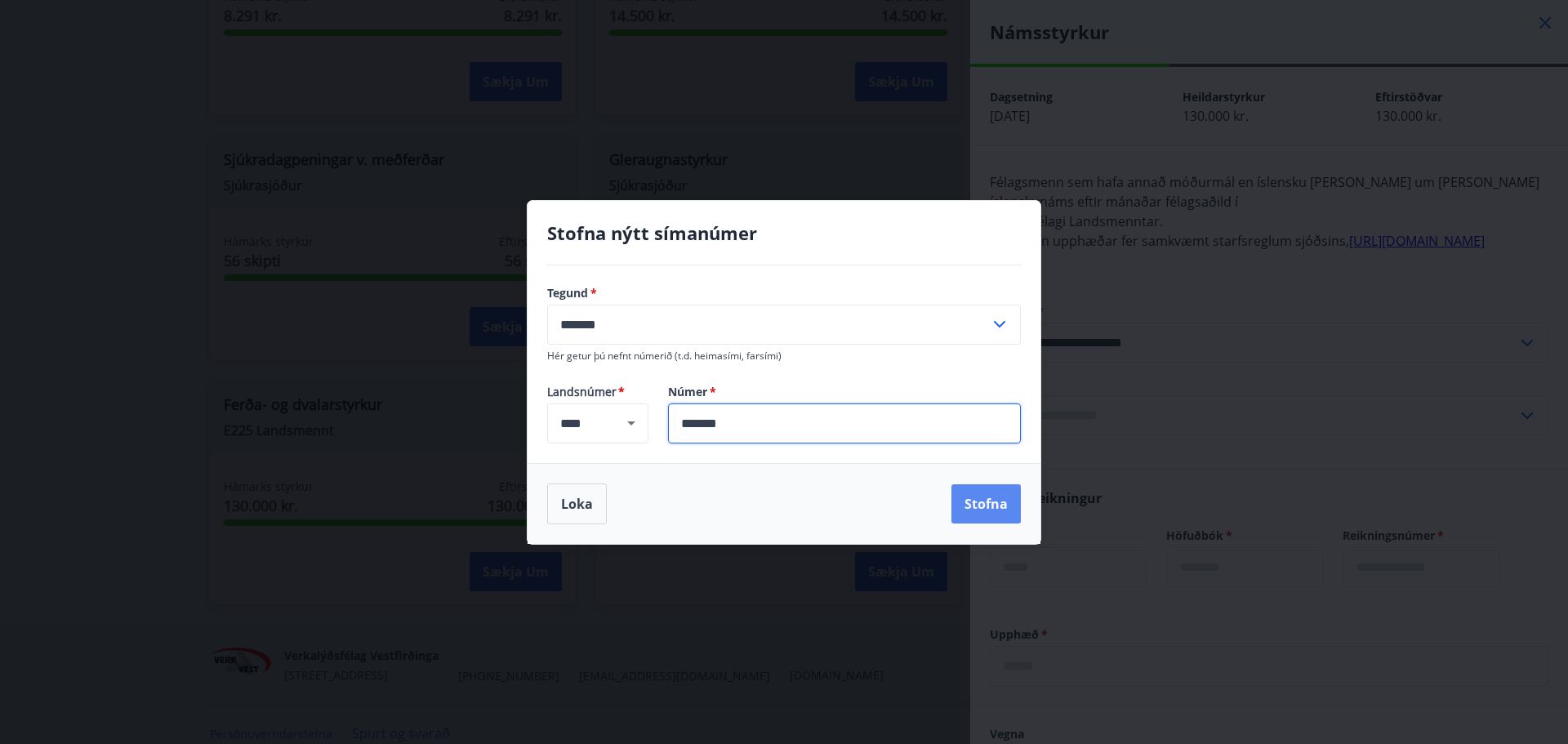
type input "*******"
click at [997, 500] on button "Stofna" at bounding box center [986, 504] width 69 height 39
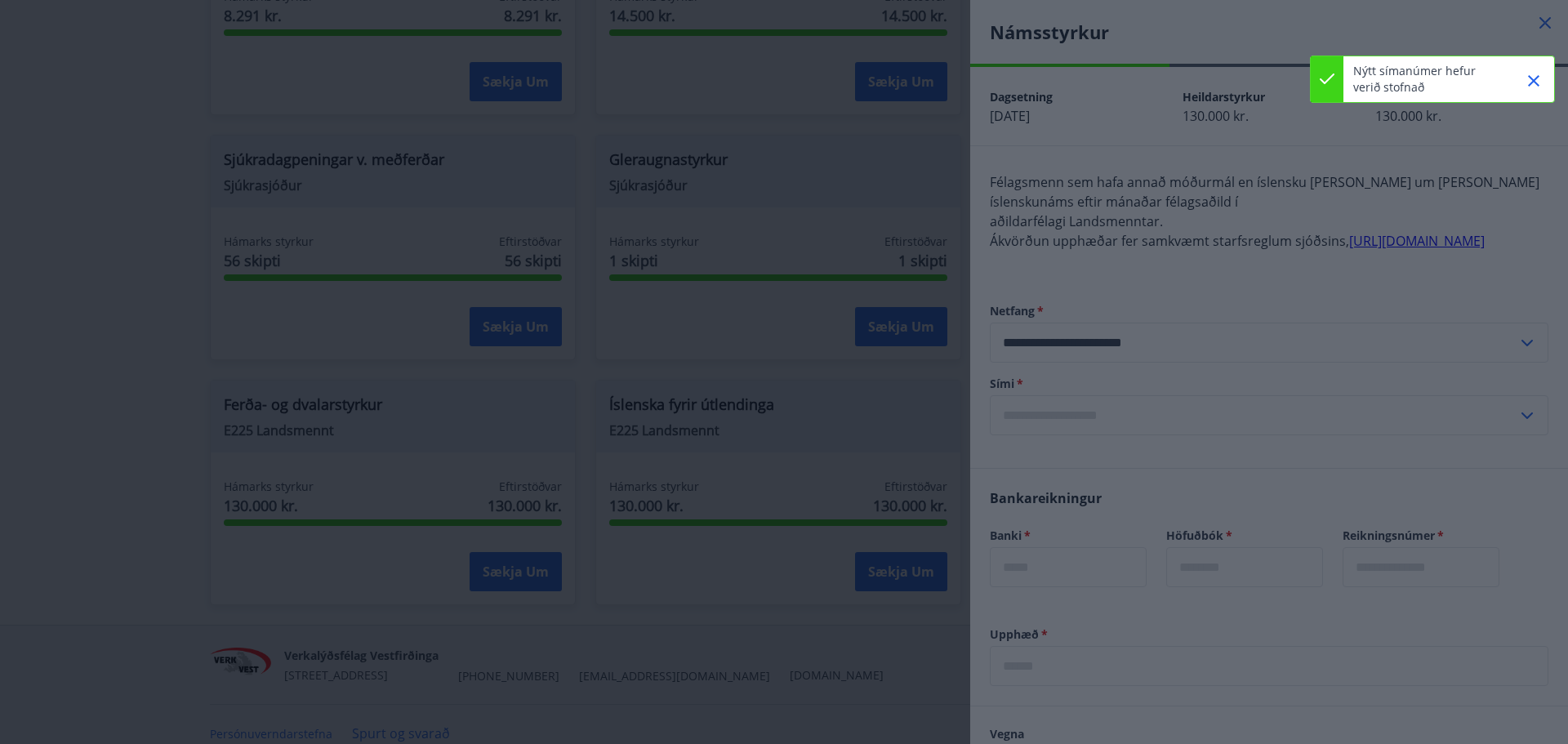
type input "**********"
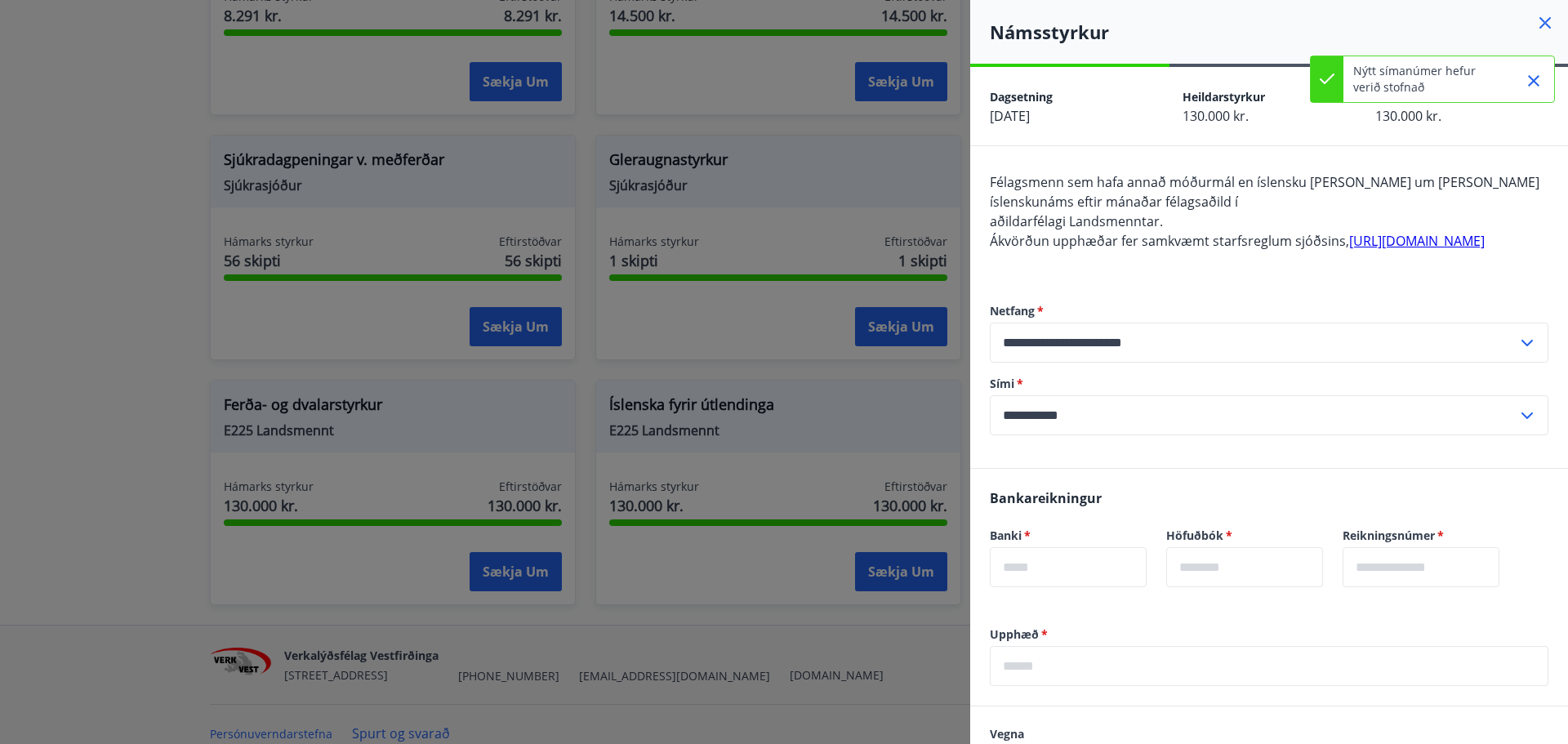
click at [1060, 588] on input "text" at bounding box center [1068, 567] width 157 height 40
type input "****"
click at [1223, 584] on input "text" at bounding box center [1245, 567] width 157 height 40
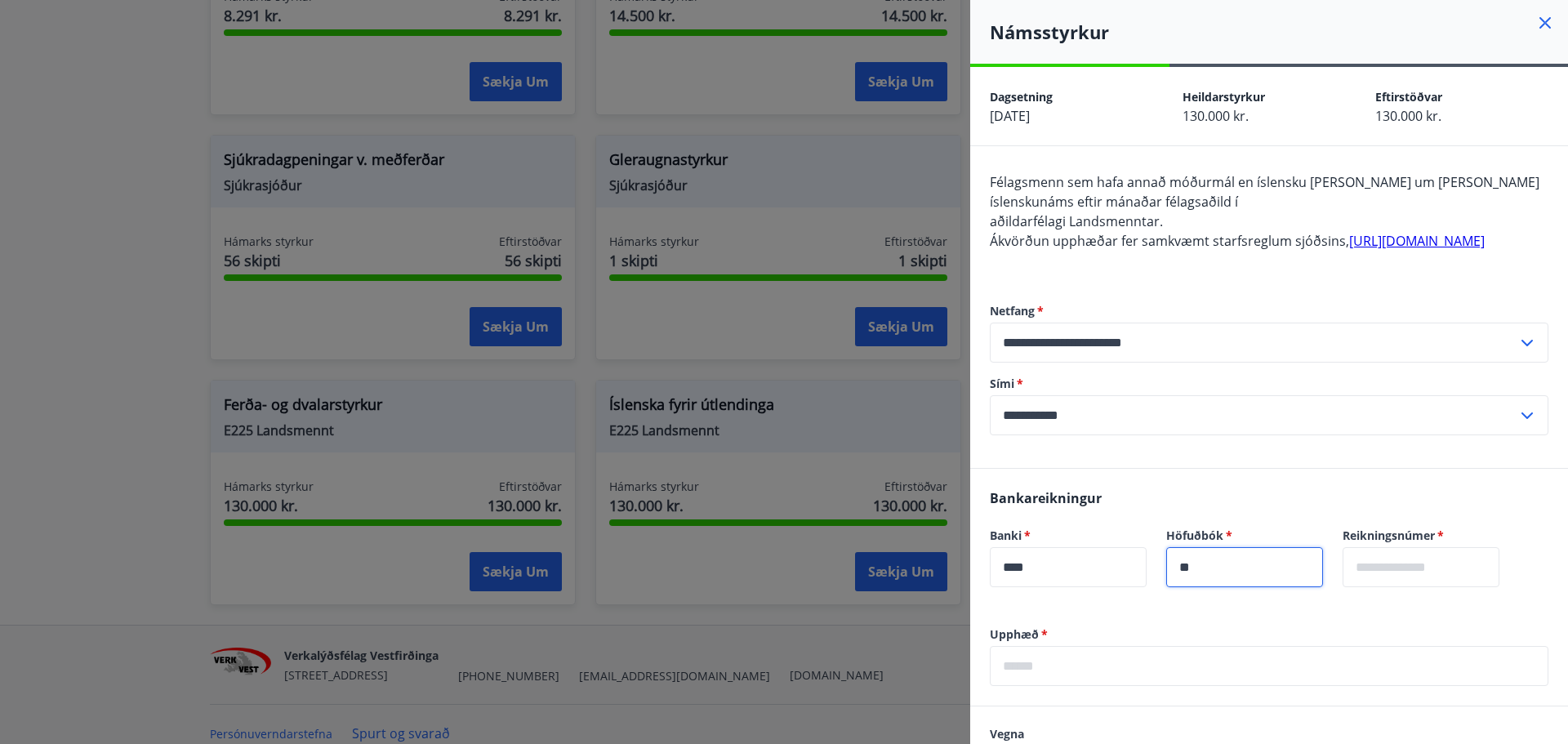
type input "**"
click at [1392, 587] on input "text" at bounding box center [1421, 567] width 157 height 40
type input "******"
click at [1265, 643] on label "Upphæð   *" at bounding box center [1269, 635] width 559 height 16
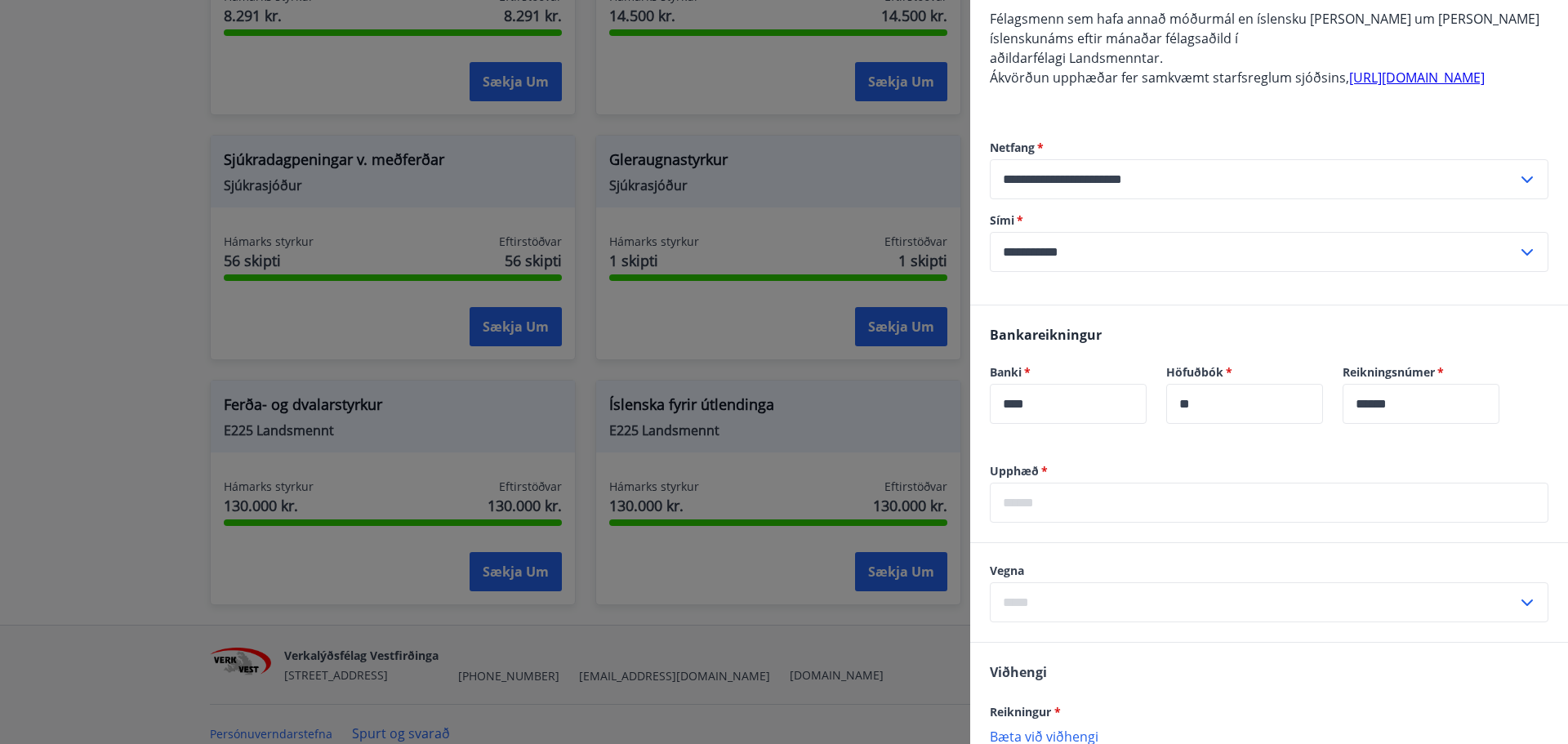
scroll to position [245, 0]
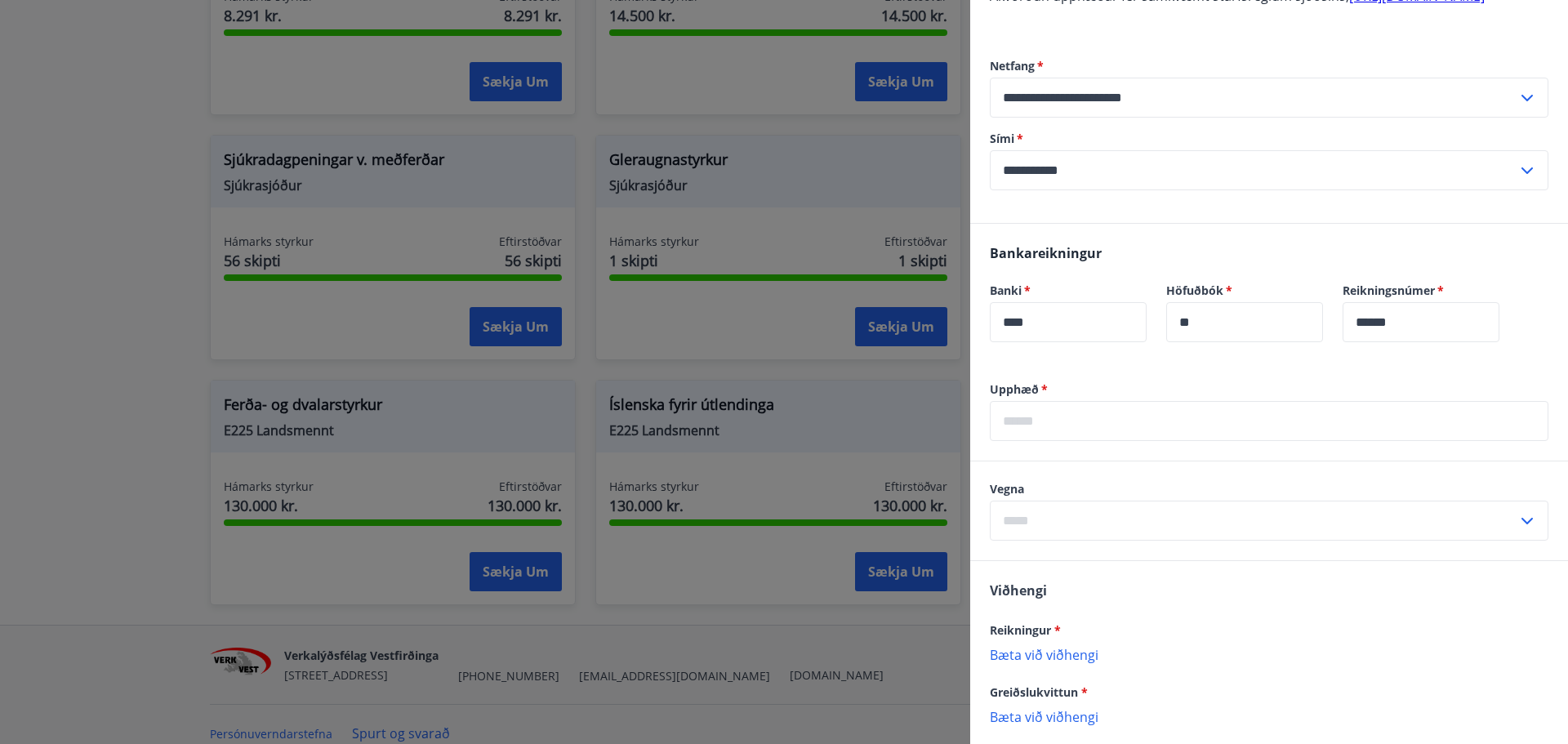
click at [1040, 441] on input "text" at bounding box center [1269, 420] width 559 height 40
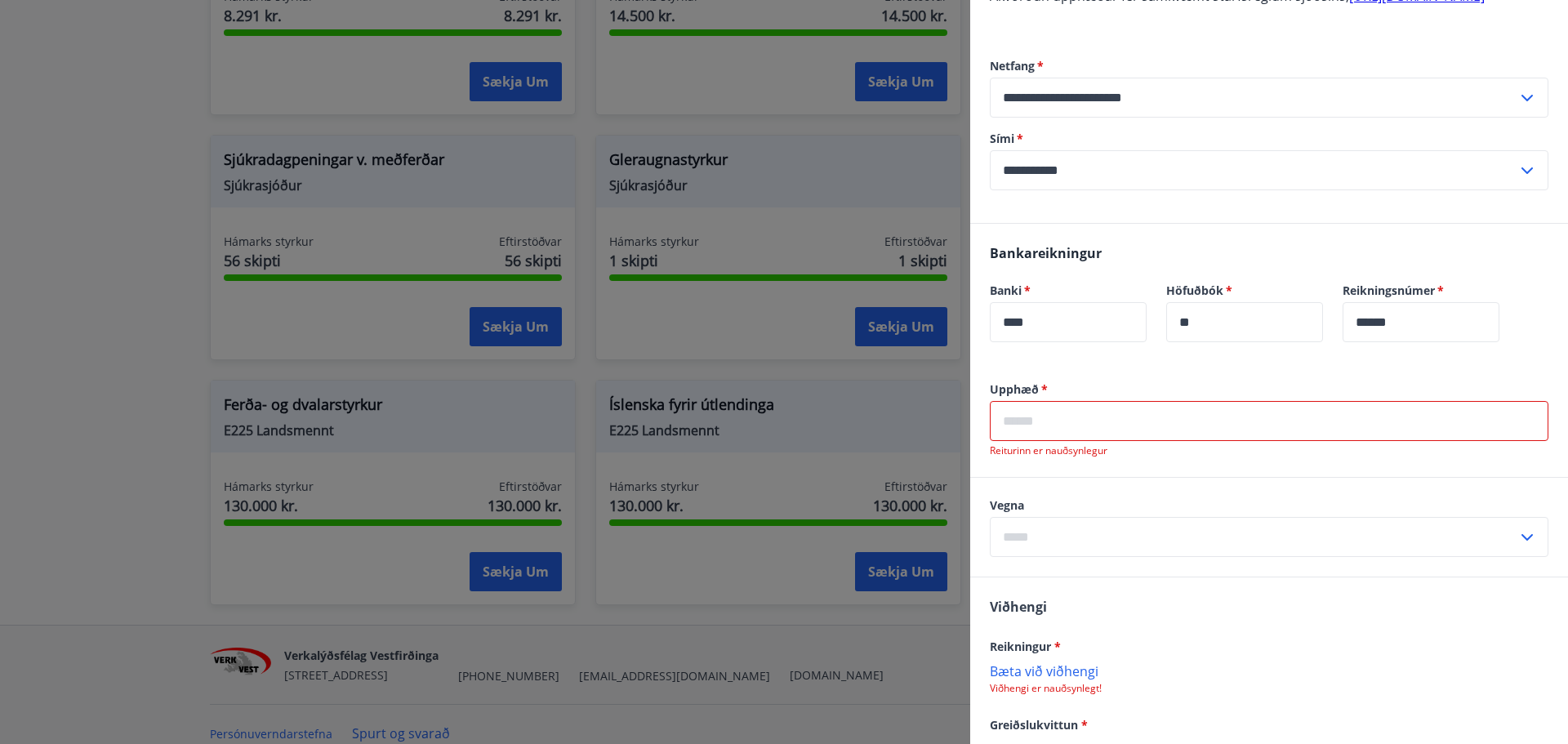
click at [1029, 440] on input "text" at bounding box center [1269, 420] width 559 height 40
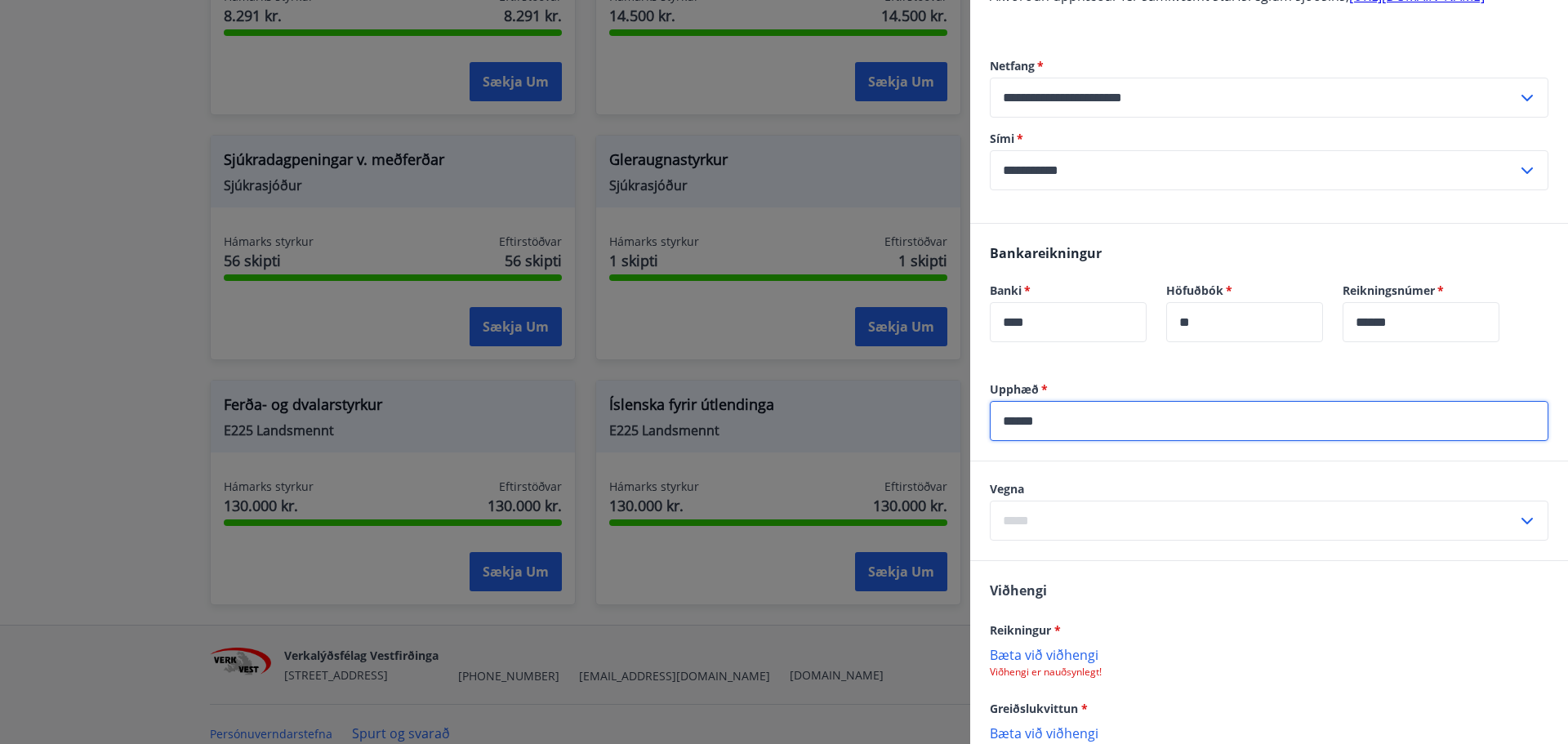
type input "******"
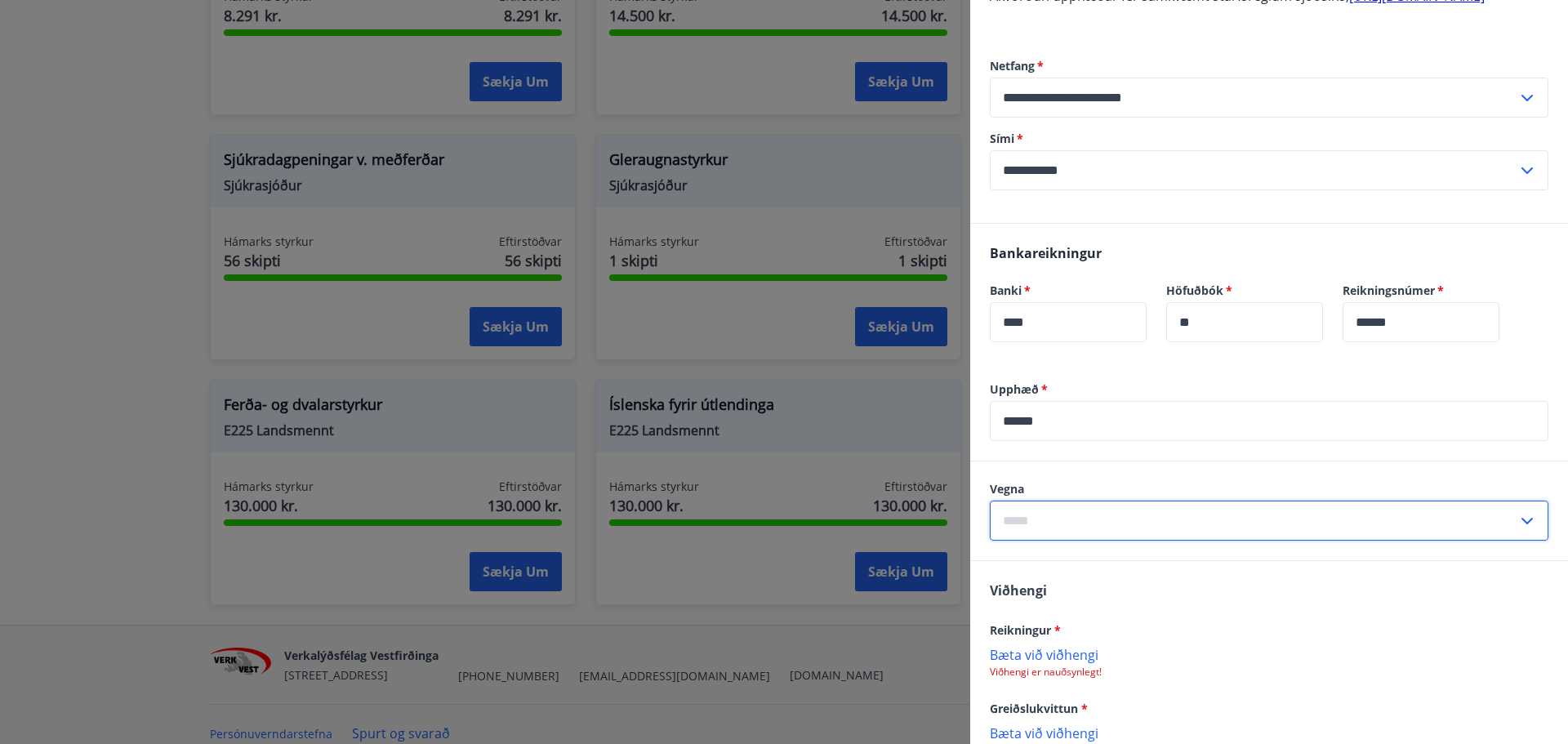
click at [1296, 541] on input "text" at bounding box center [1254, 521] width 528 height 40
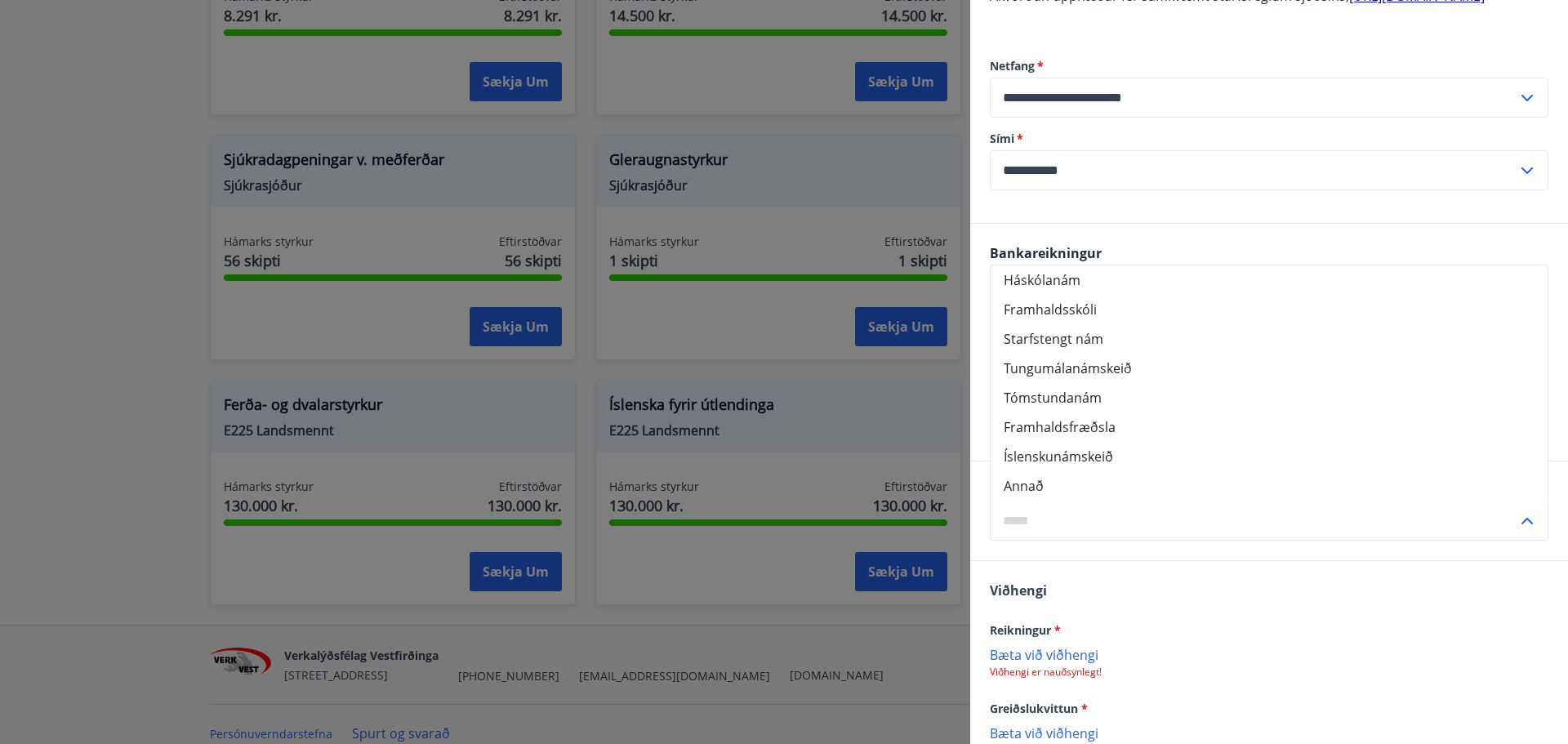
click at [1042, 354] on li "Starfstengt nám" at bounding box center [1269, 339] width 557 height 29
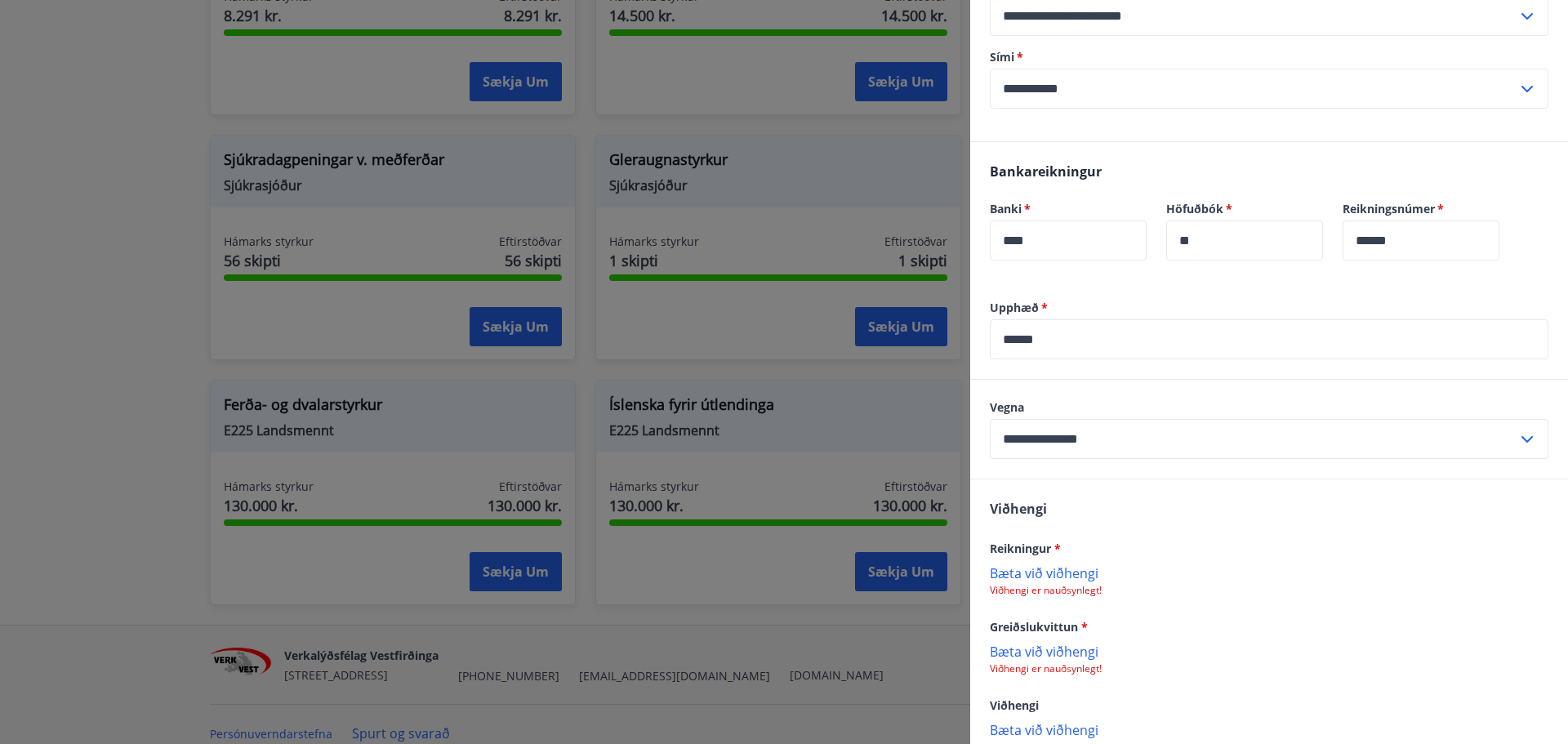
scroll to position [409, 0]
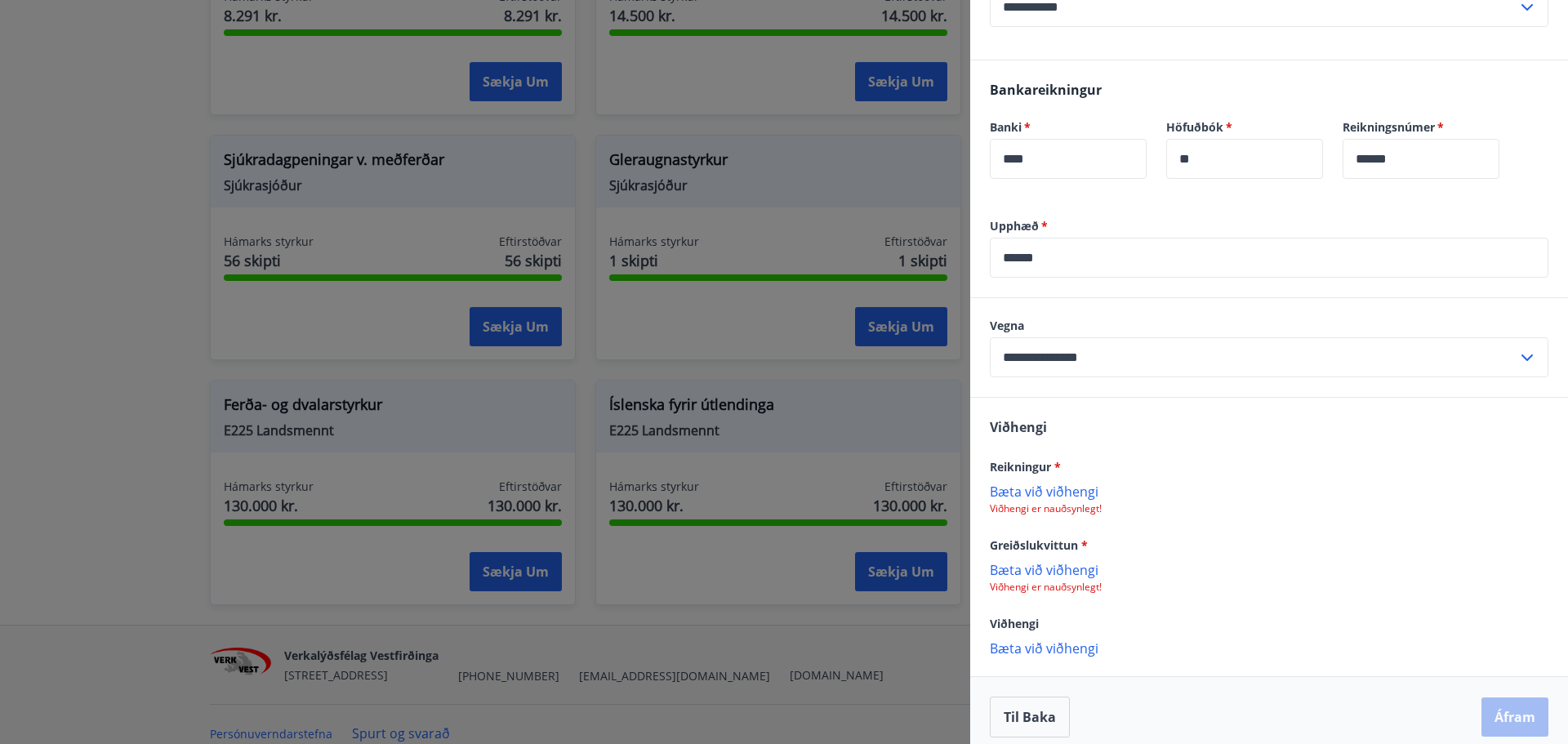
click at [1035, 500] on p "Bæta við viðhengi" at bounding box center [1269, 491] width 559 height 16
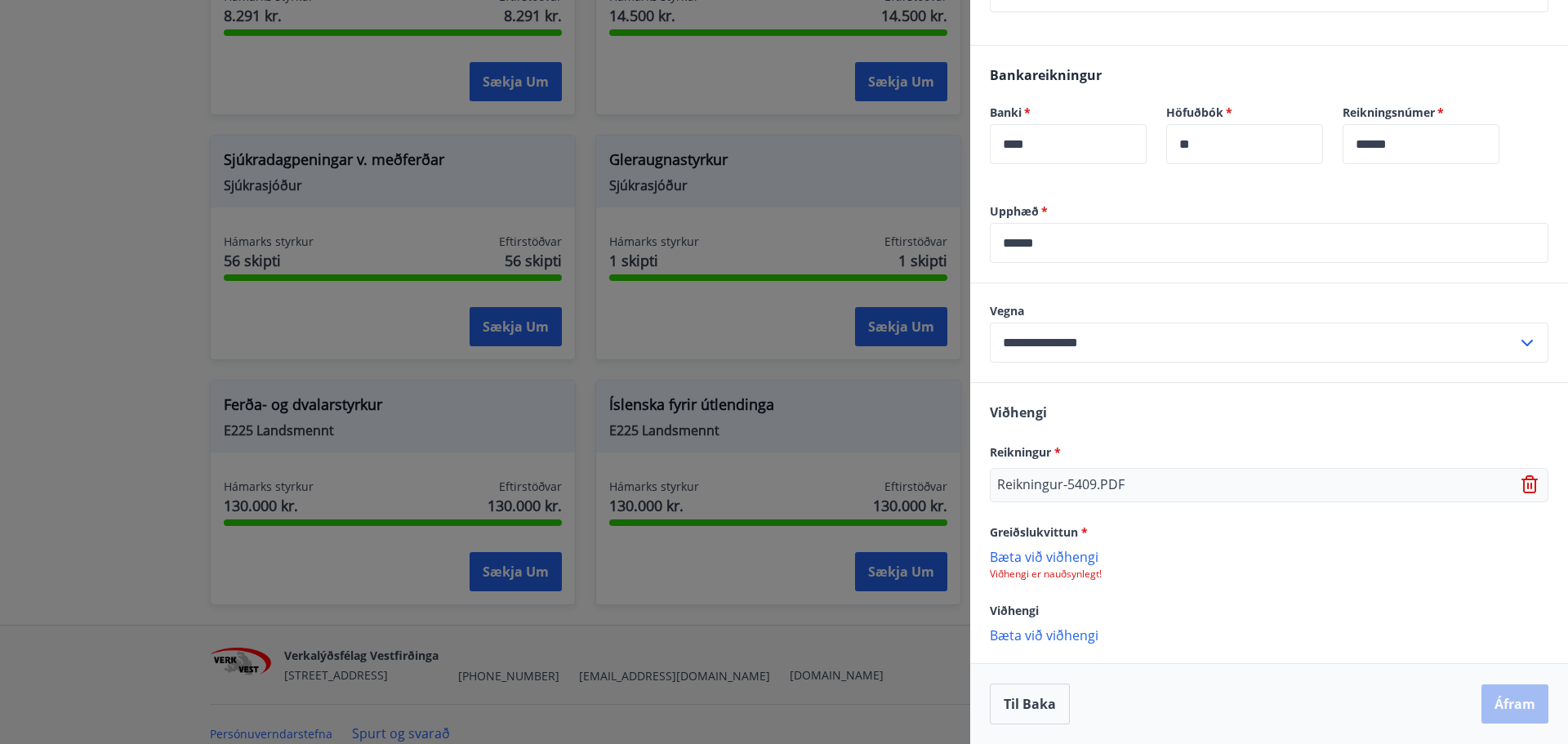
click at [1033, 557] on p "Bæta við viðhengi" at bounding box center [1269, 556] width 559 height 16
click at [1047, 636] on p "Bæta við viðhengi" at bounding box center [1269, 635] width 559 height 16
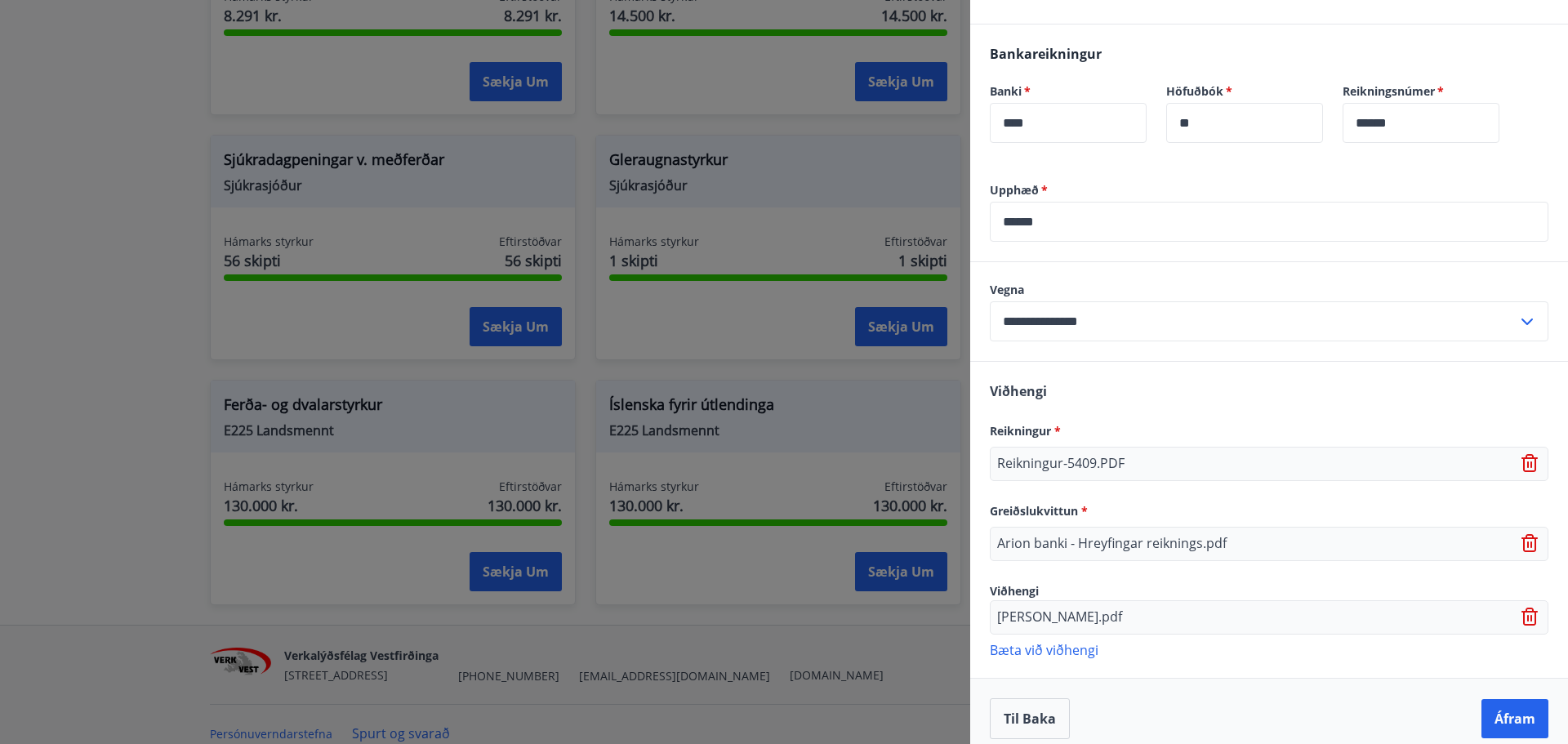
scroll to position [479, 0]
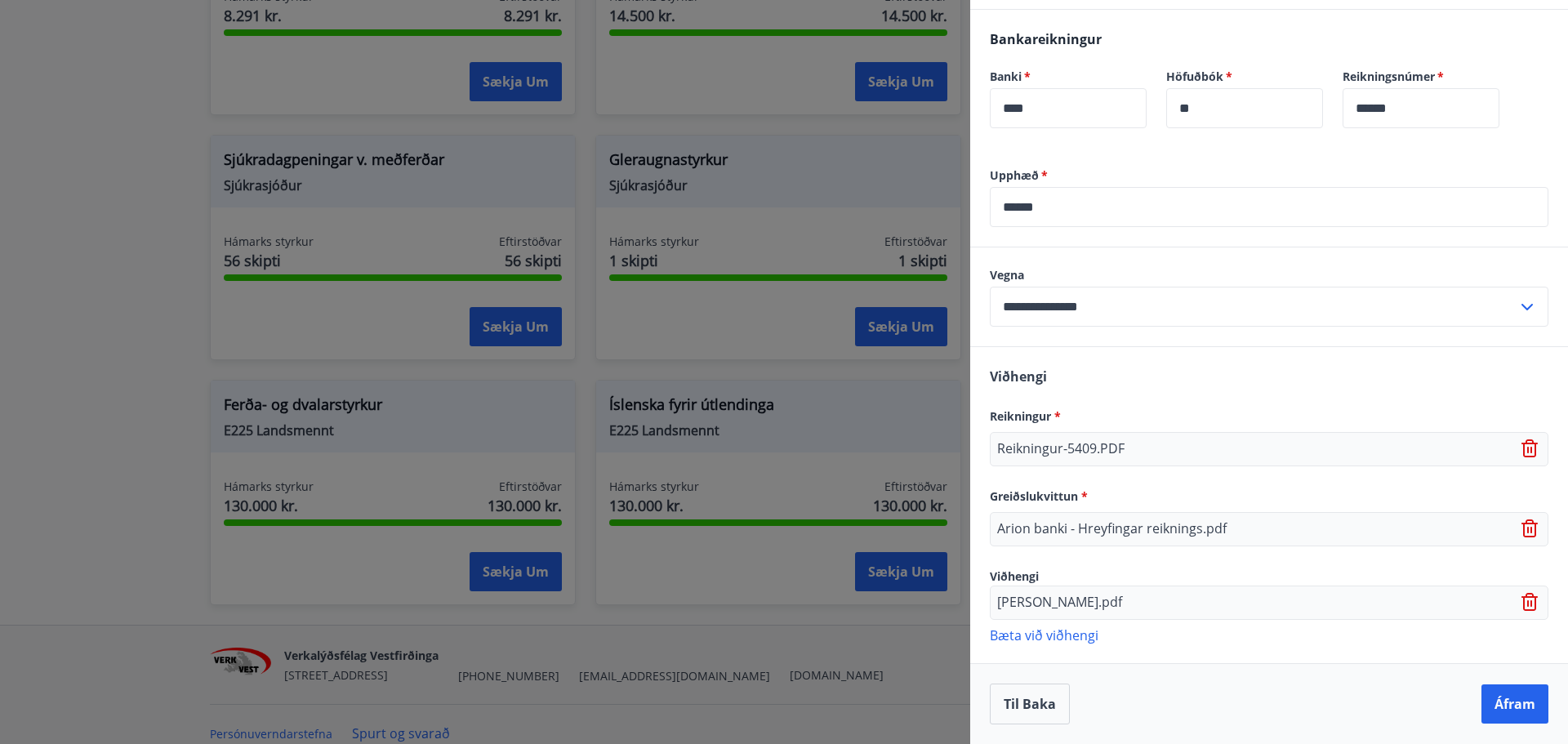
click at [1517, 308] on icon at bounding box center [1527, 308] width 20 height 20
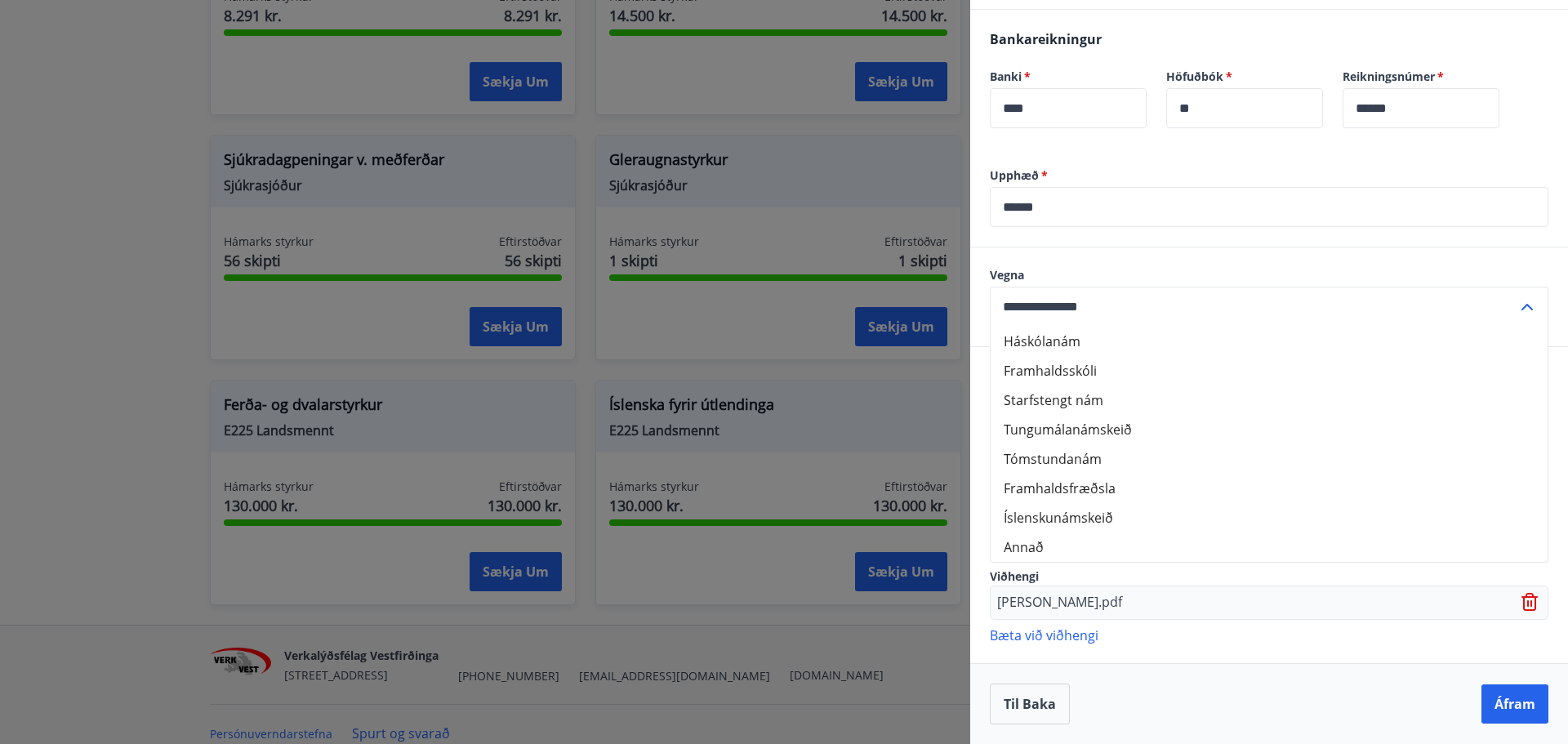
click at [1035, 548] on li "Annað" at bounding box center [1269, 547] width 557 height 29
type input "*****"
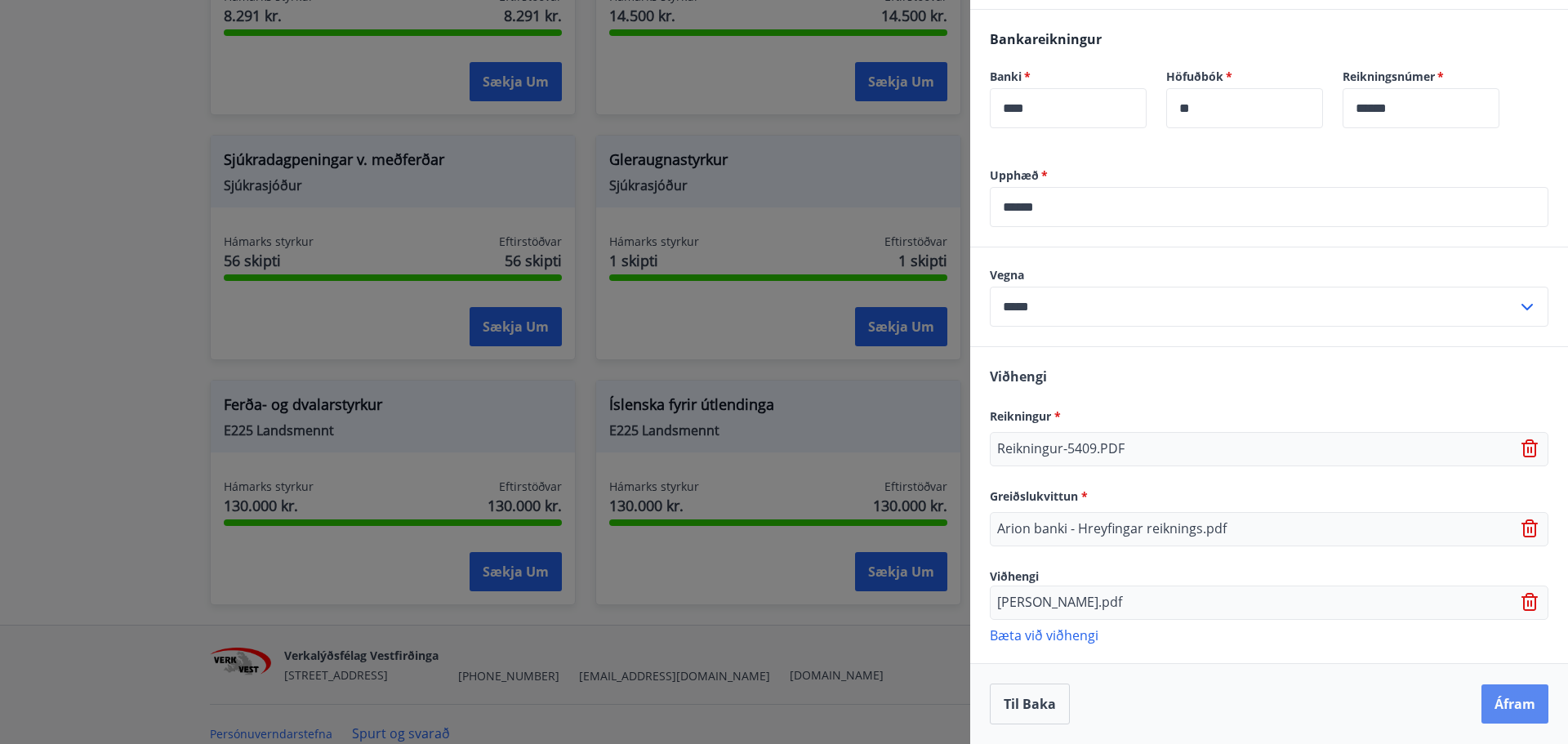
click at [1493, 702] on button "Áfram" at bounding box center [1515, 704] width 67 height 39
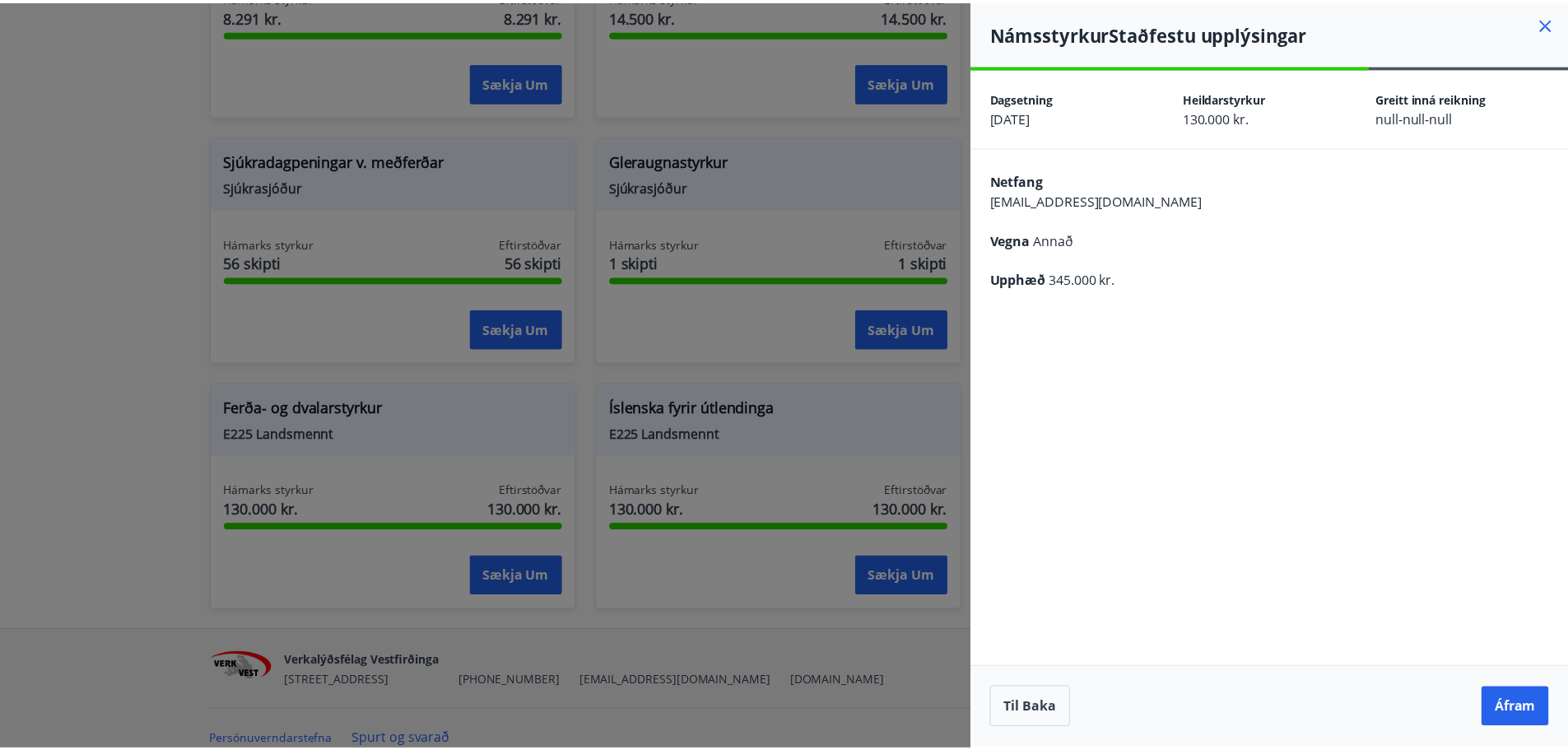
scroll to position [0, 0]
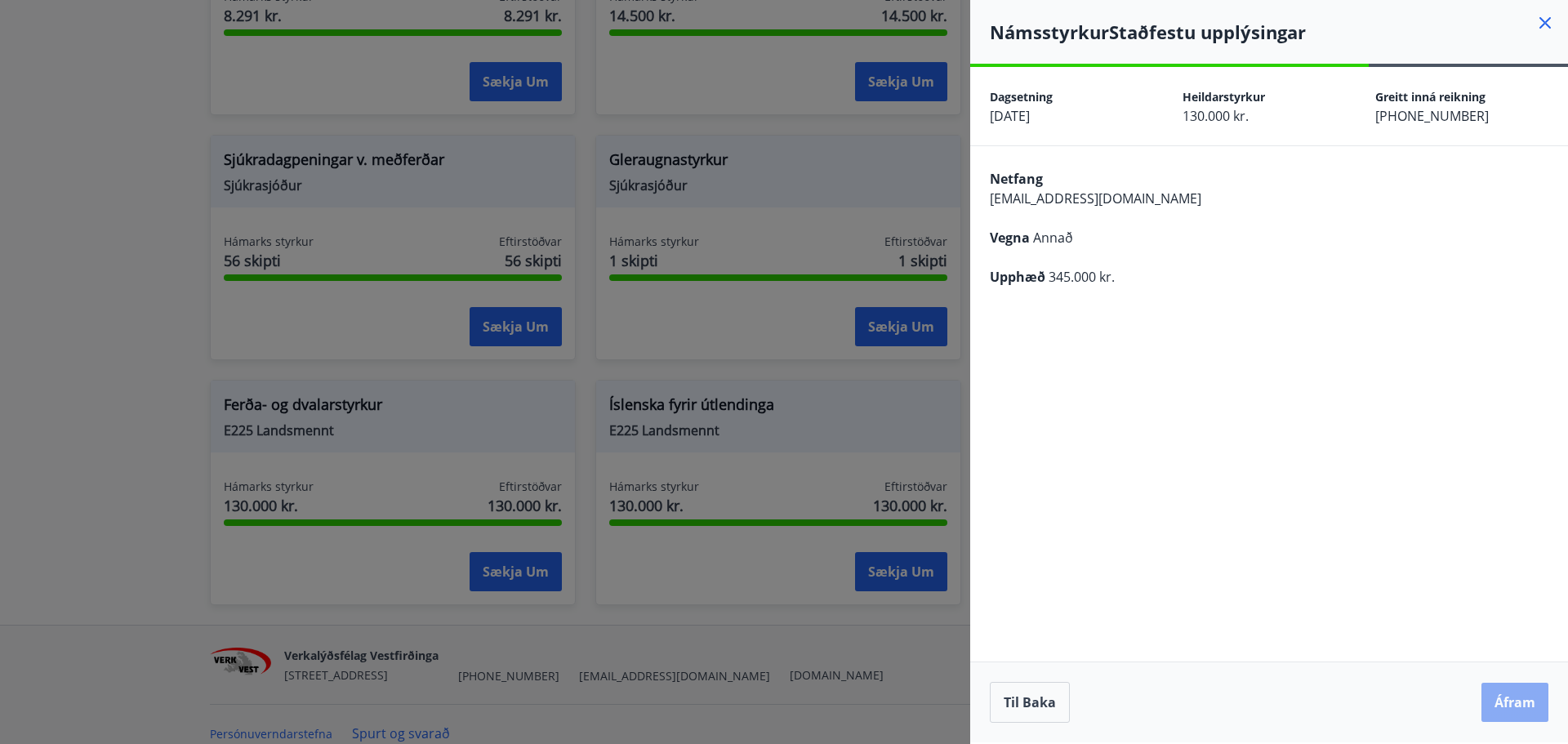
click at [1515, 702] on button "Áfram" at bounding box center [1515, 703] width 67 height 39
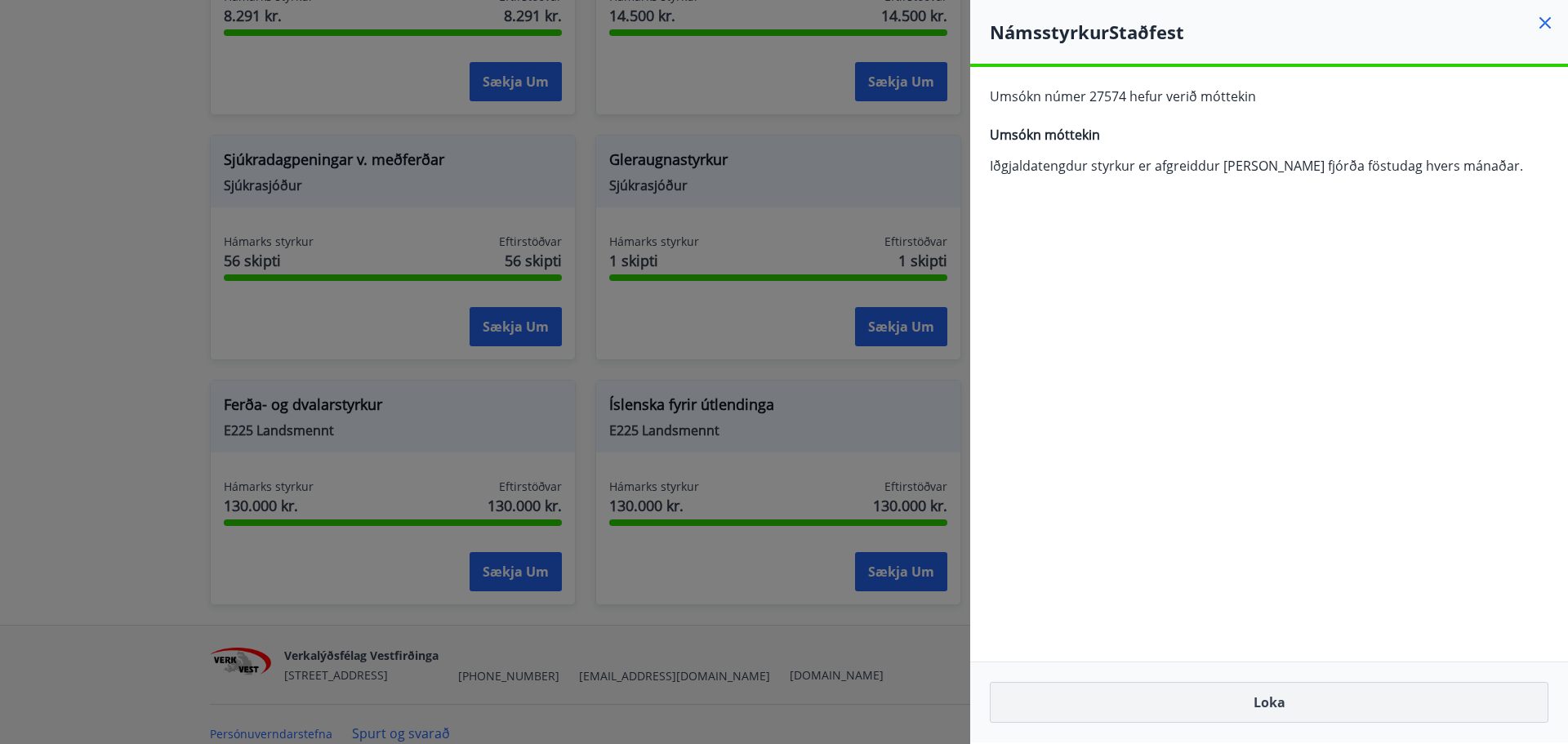
click at [1285, 706] on button "Loka" at bounding box center [1269, 703] width 559 height 41
